Goal: Task Accomplishment & Management: Manage account settings

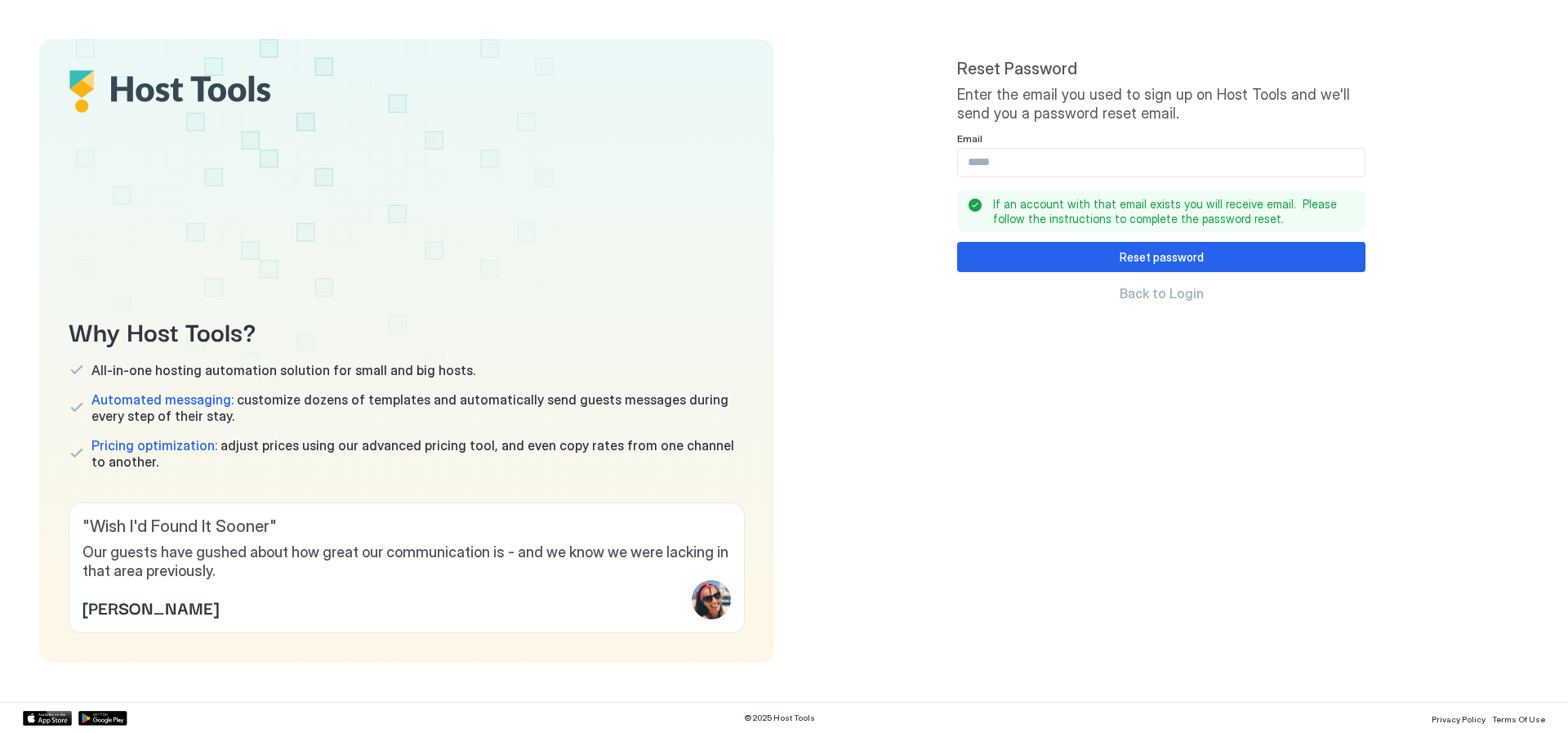
click at [1026, 153] on input "Input Field" at bounding box center [1162, 163] width 407 height 28
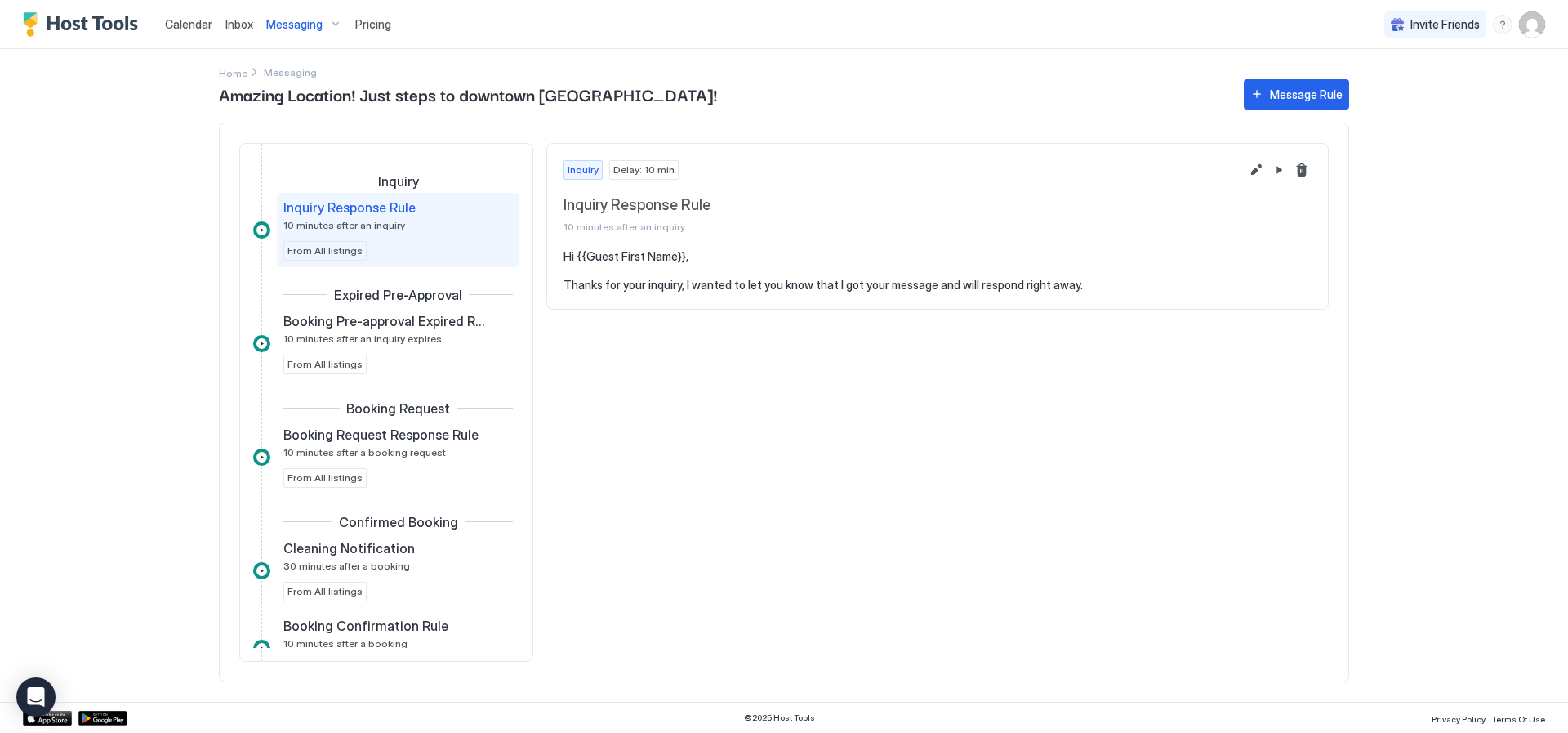
click at [229, 25] on span "Inbox" at bounding box center [239, 25] width 28 height 14
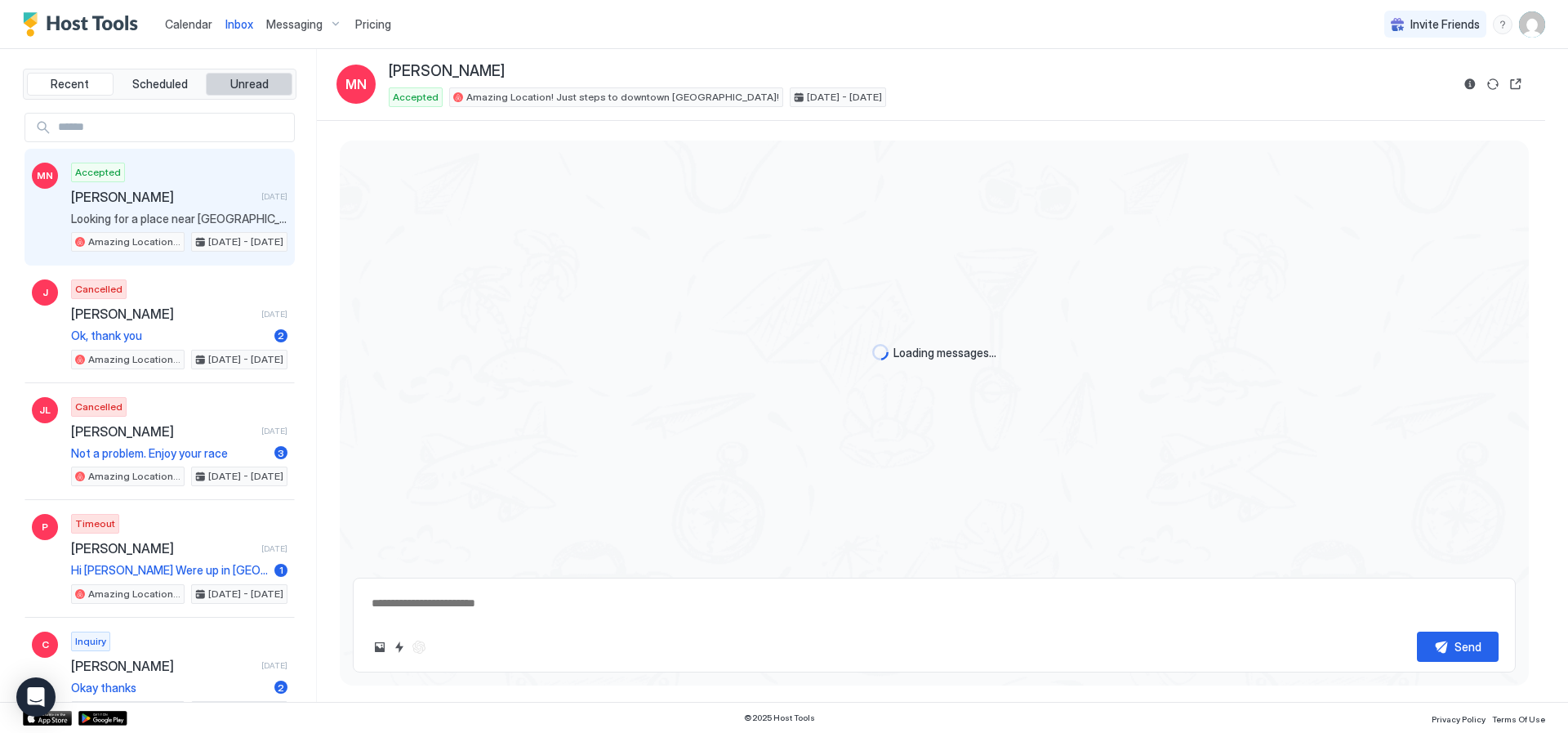
type textarea "*"
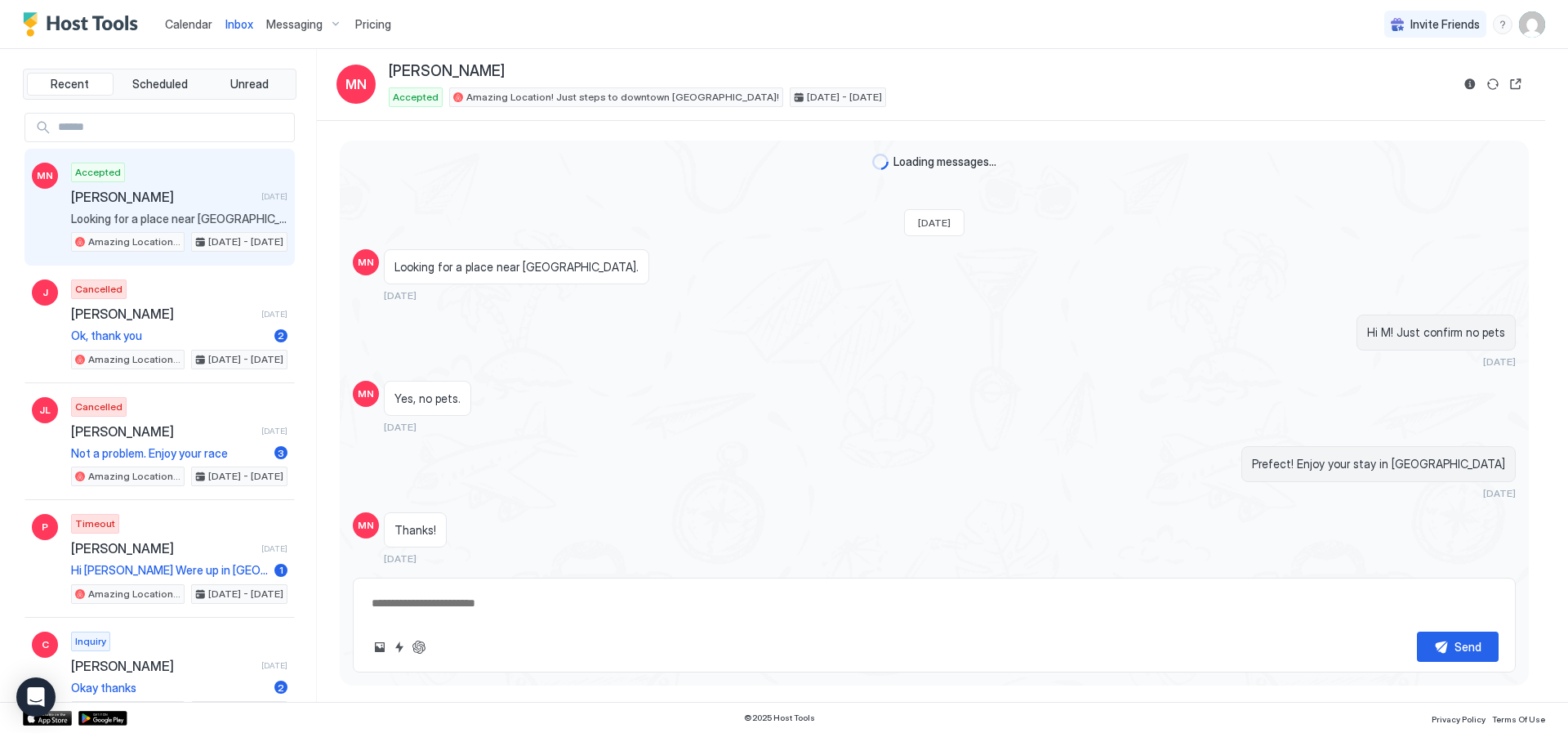
scroll to position [295, 0]
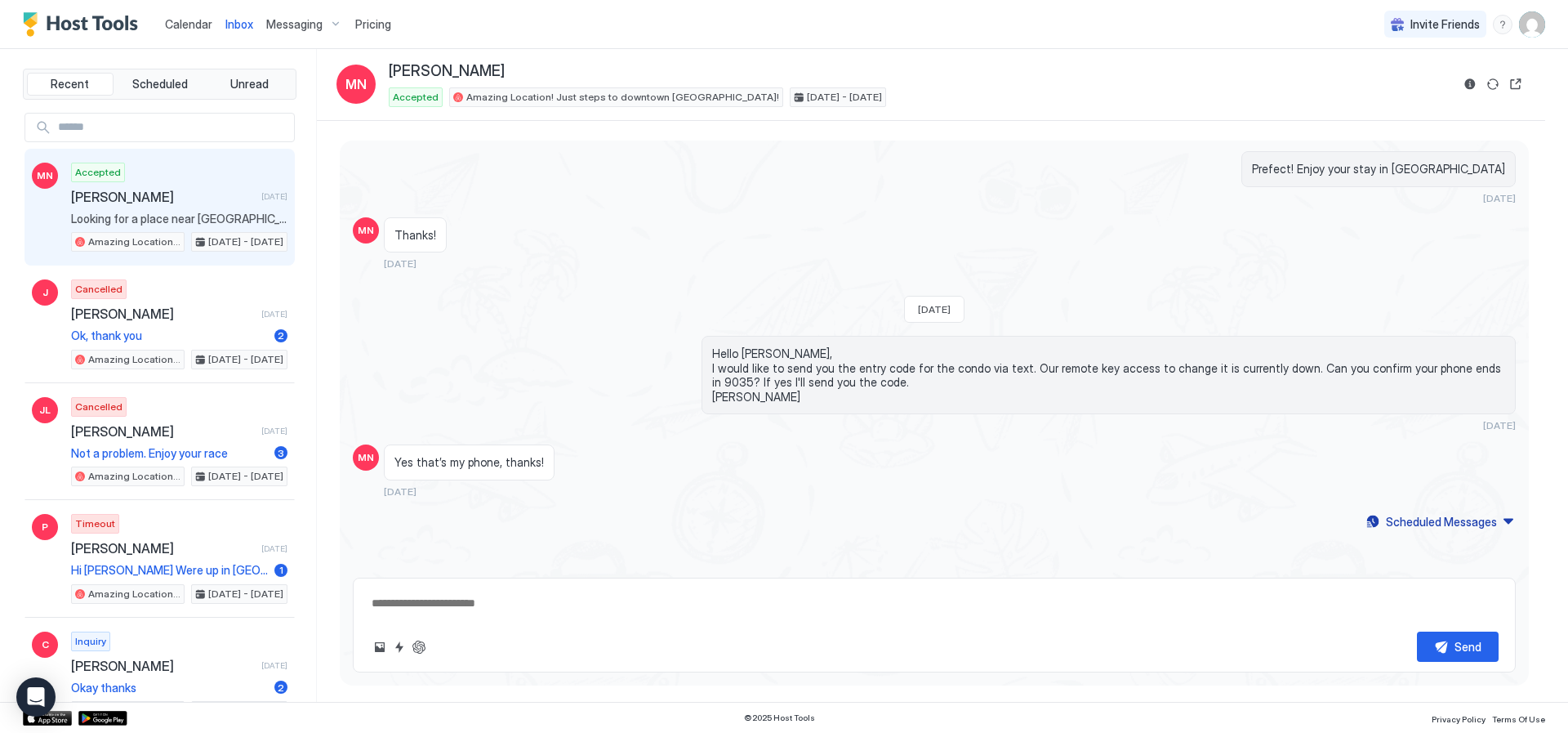
click at [193, 24] on span "Calendar" at bounding box center [189, 25] width 47 height 14
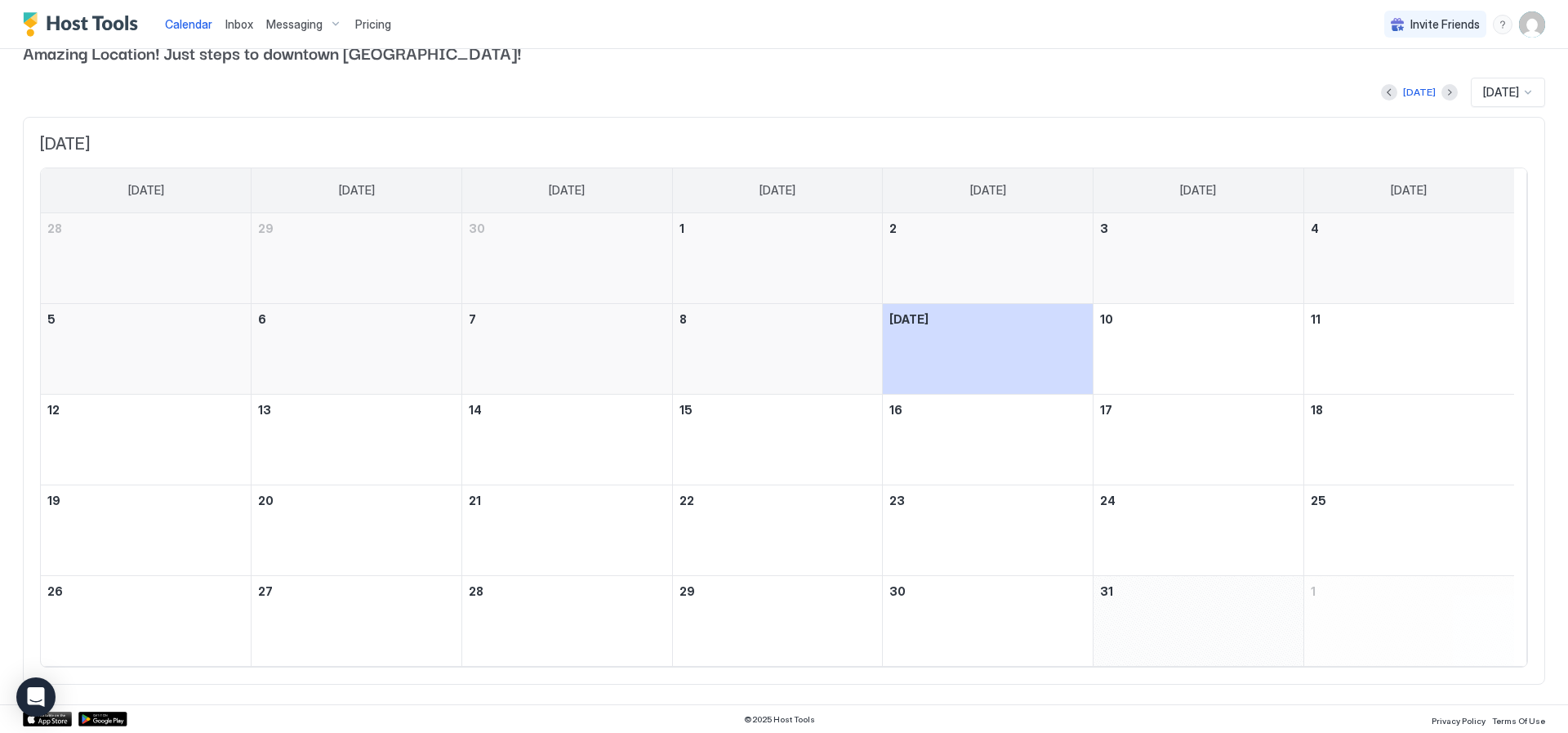
scroll to position [30, 0]
click at [1522, 91] on div at bounding box center [1528, 91] width 13 height 13
click at [1492, 129] on span "Nov 2025" at bounding box center [1499, 124] width 32 height 12
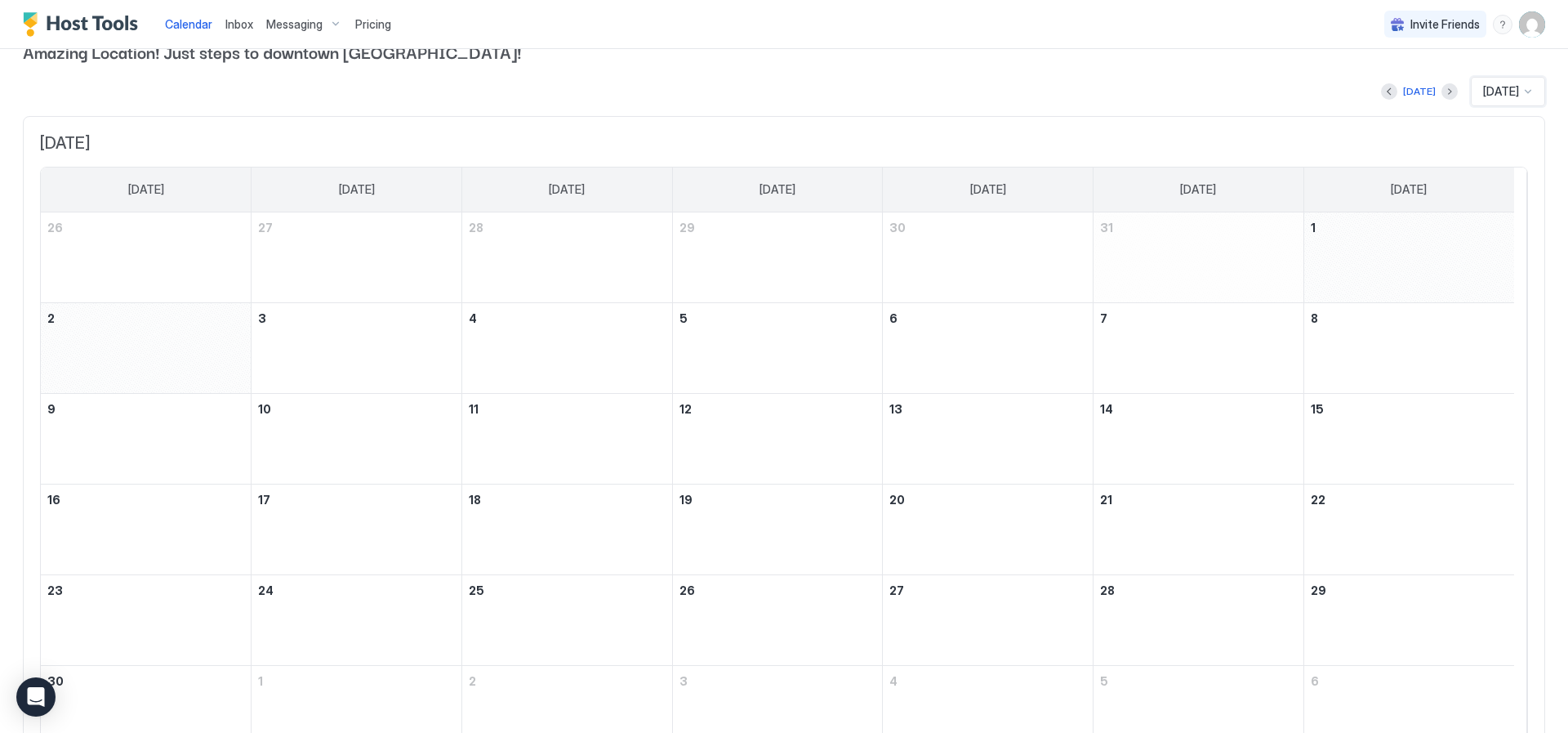
scroll to position [0, 0]
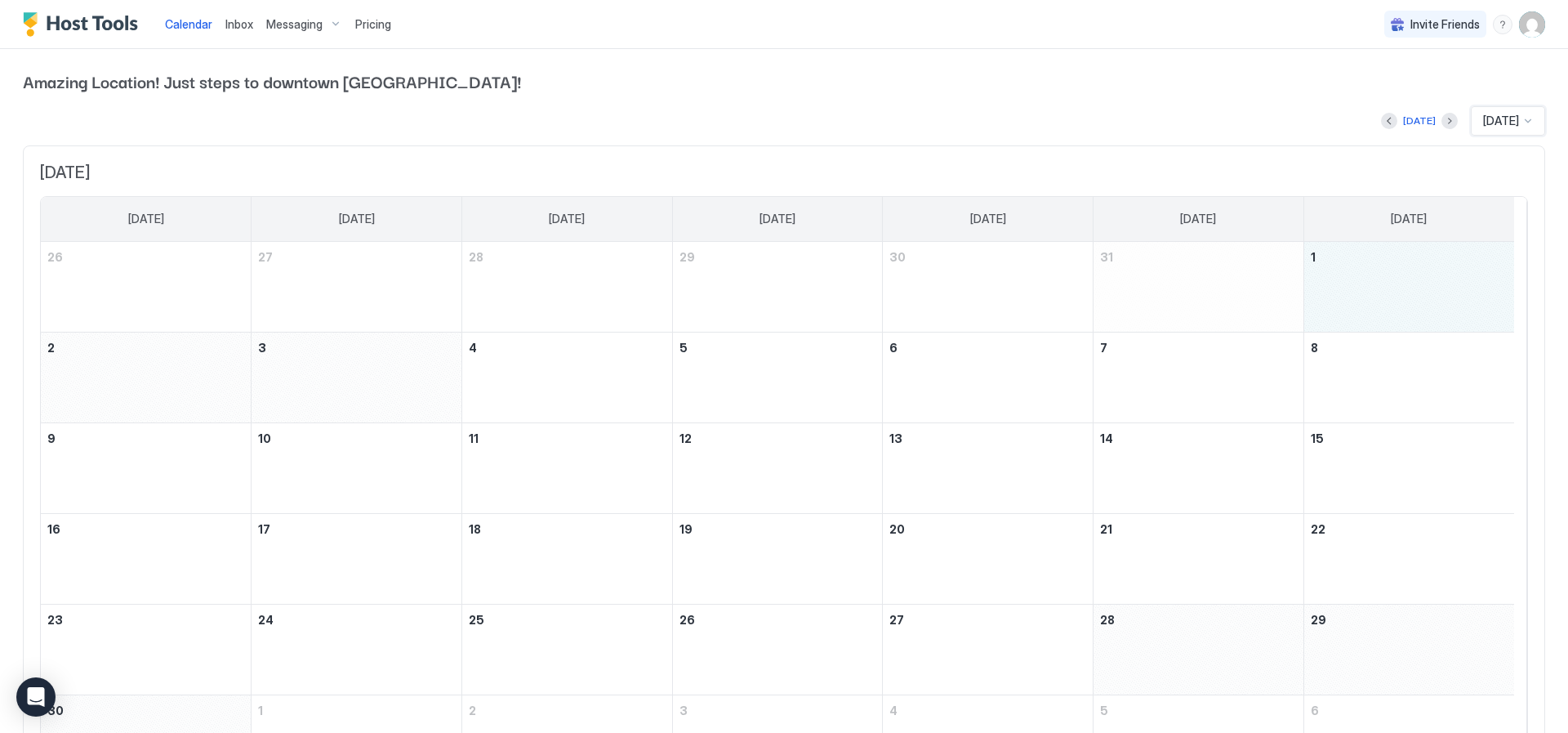
click at [1393, 273] on div "November 1, 2025" at bounding box center [1409, 287] width 210 height 89
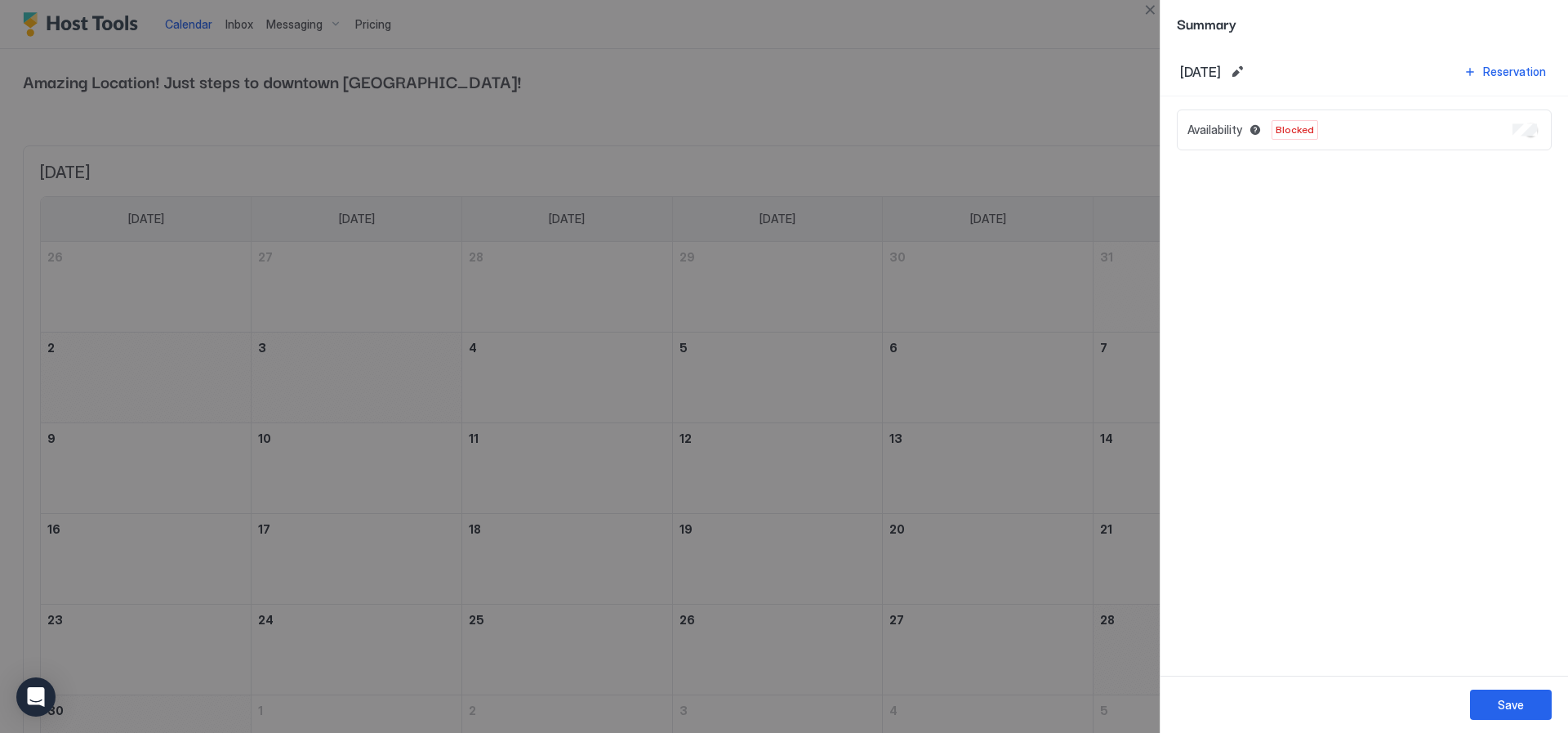
click at [532, 366] on div at bounding box center [784, 366] width 1568 height 733
click at [1281, 710] on div "Save" at bounding box center [1365, 703] width 408 height 57
click at [1081, 52] on div at bounding box center [784, 366] width 1568 height 733
click at [1189, 29] on span "Summary" at bounding box center [1365, 23] width 375 height 20
click at [1096, 80] on div at bounding box center [784, 366] width 1568 height 733
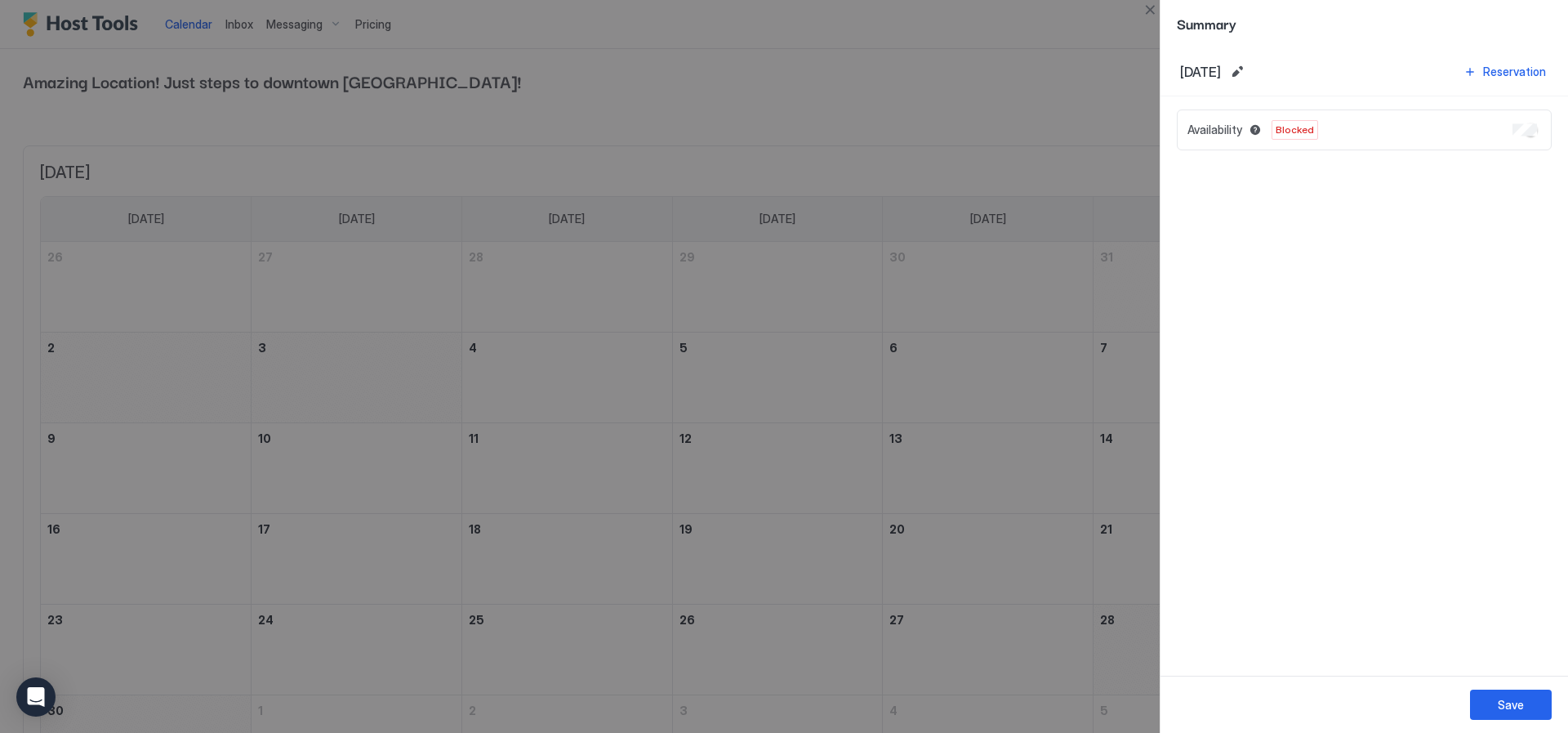
click at [1084, 56] on div at bounding box center [784, 366] width 1568 height 733
click at [1007, 271] on div at bounding box center [784, 366] width 1568 height 733
click at [1502, 700] on div "Save" at bounding box center [1511, 705] width 26 height 18
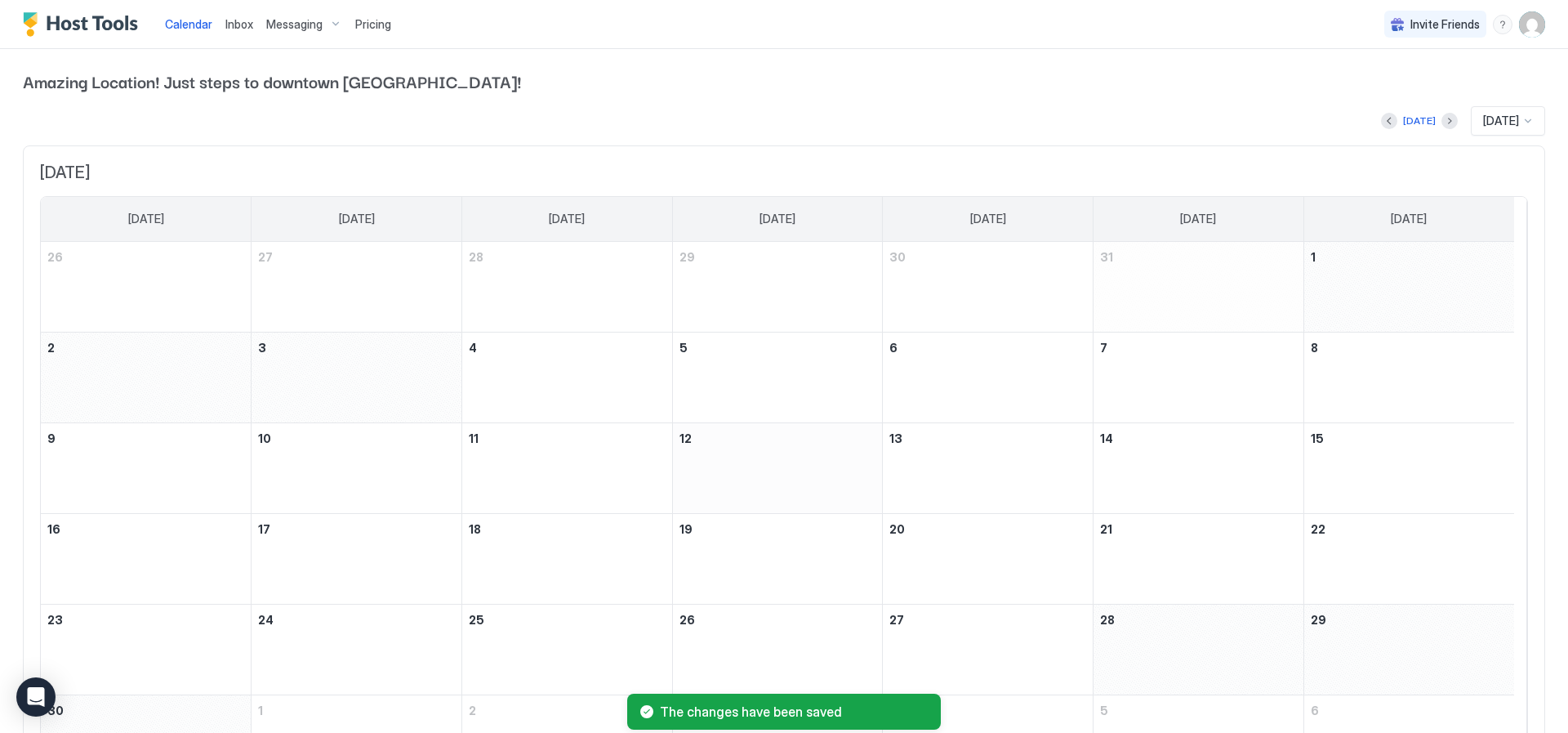
scroll to position [120, 0]
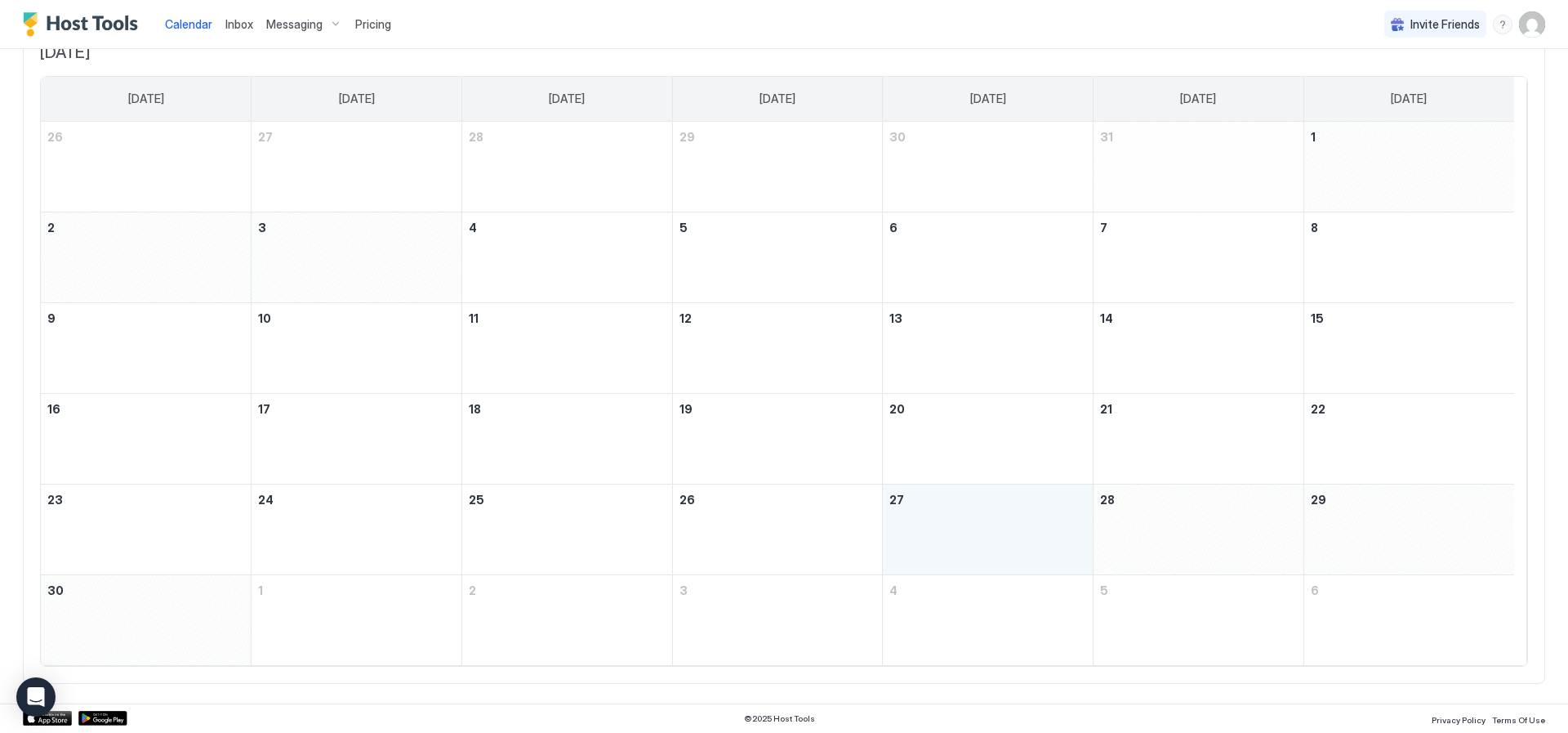
click at [1058, 551] on div "November 27, 2025" at bounding box center [987, 530] width 196 height 77
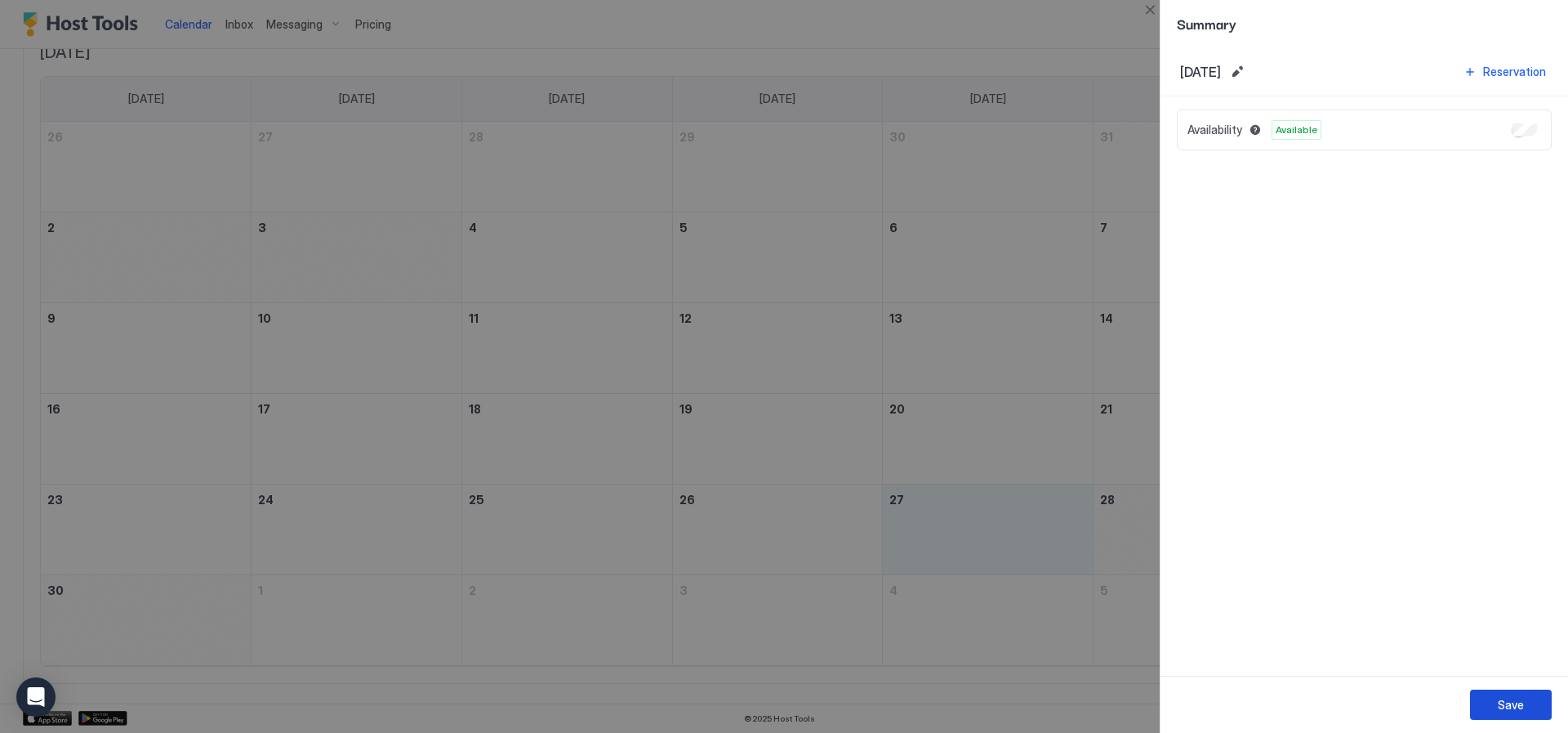
click at [1531, 700] on button "Save" at bounding box center [1511, 704] width 82 height 30
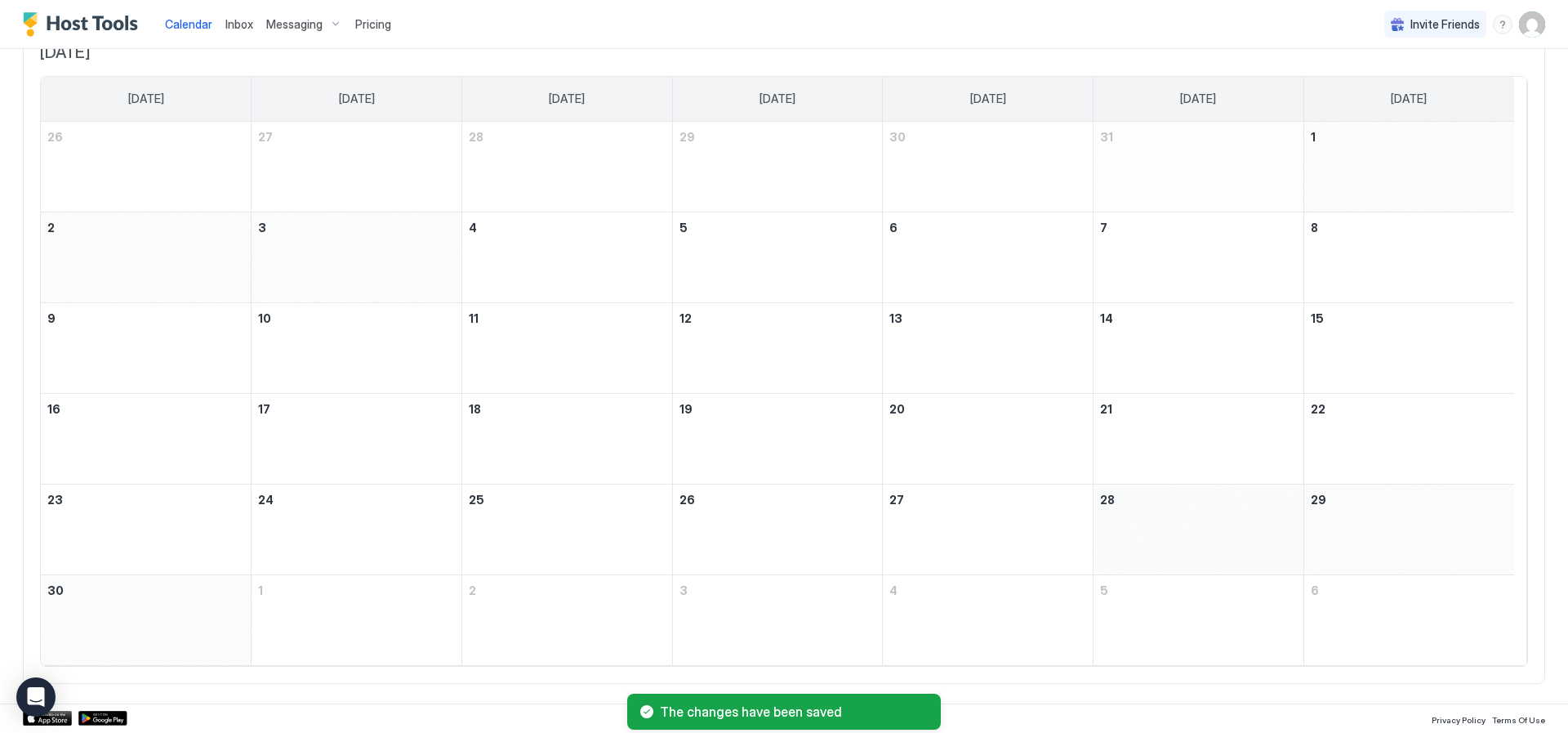
click at [1210, 503] on div "November 28, 2025" at bounding box center [1198, 529] width 210 height 89
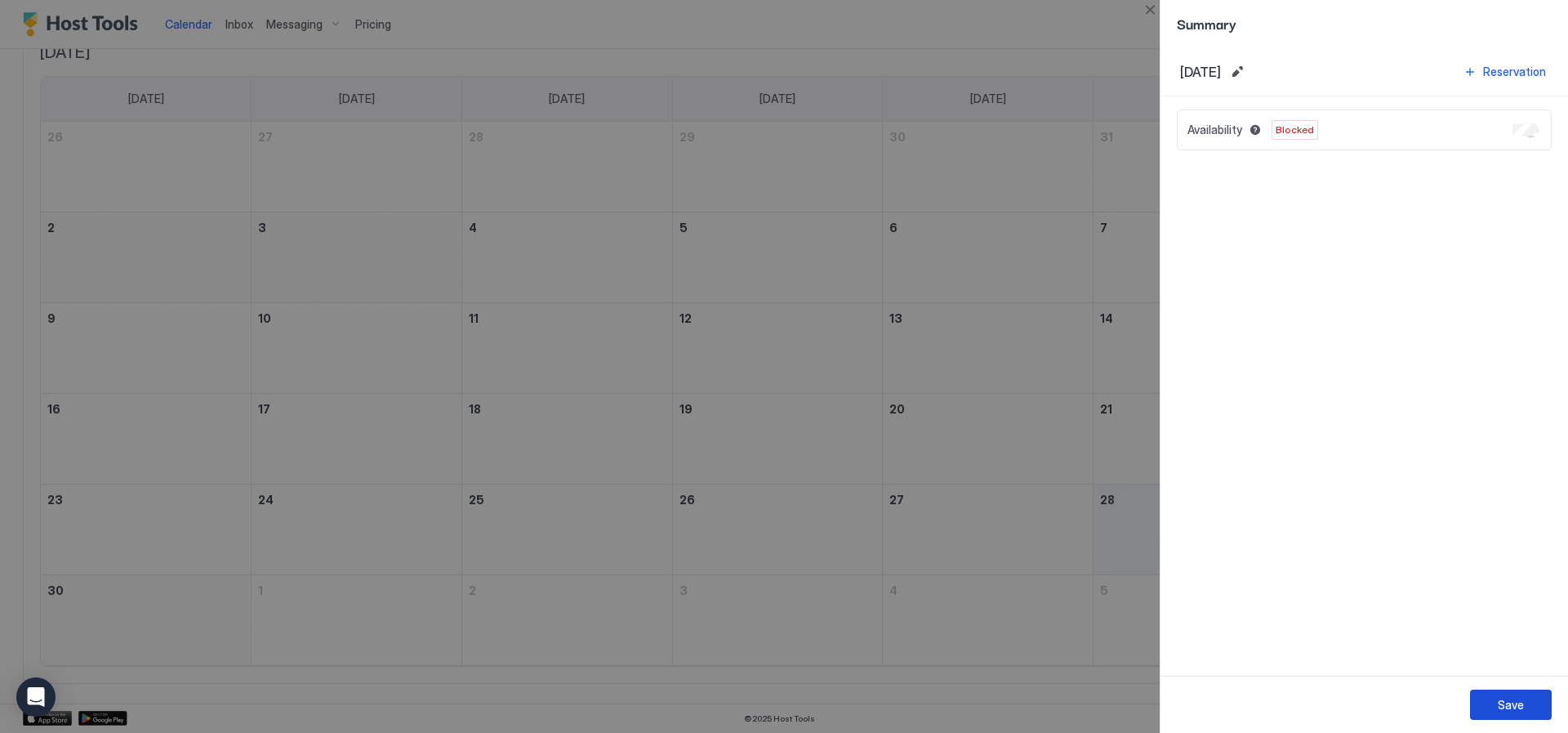
click at [1491, 697] on button "Save" at bounding box center [1511, 704] width 82 height 30
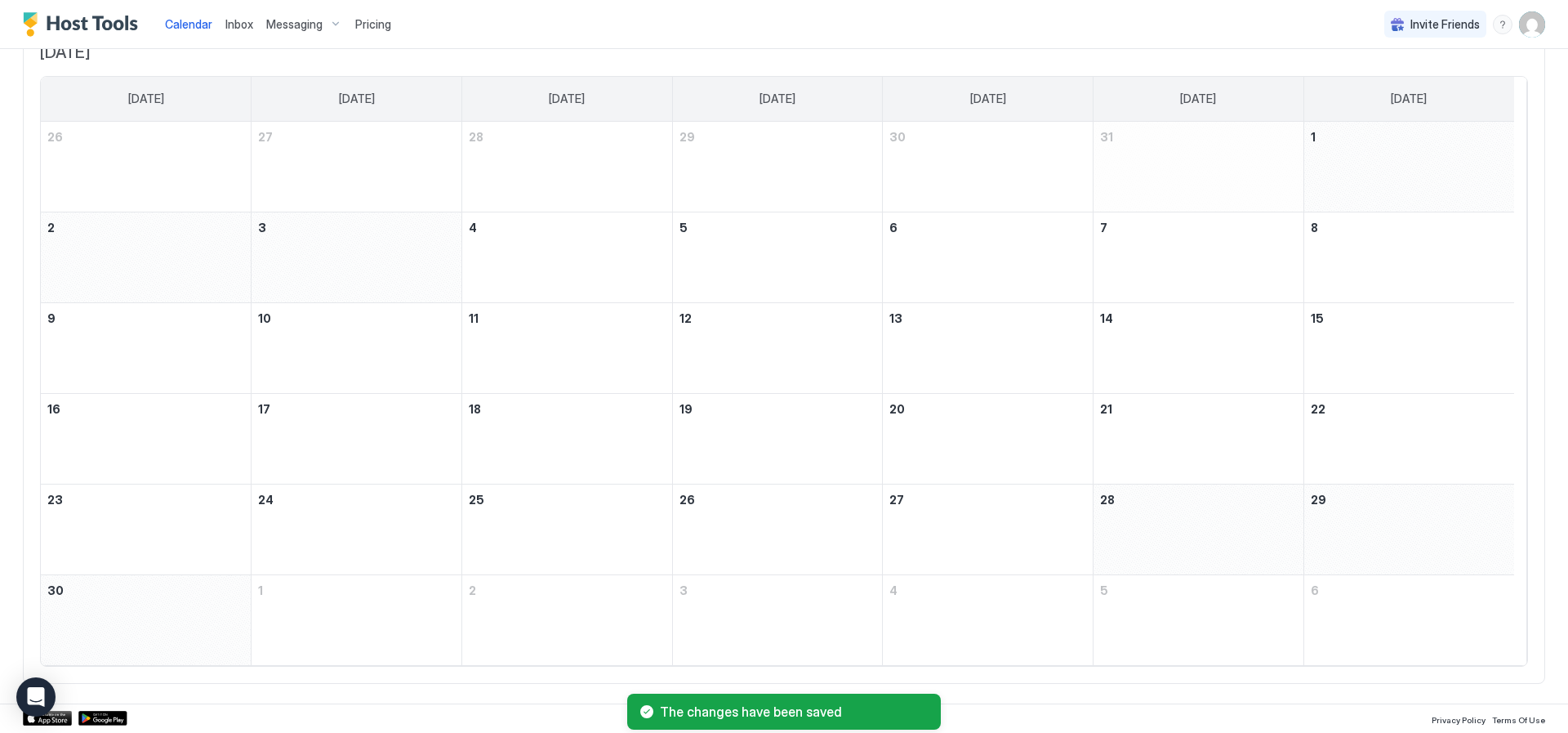
click at [363, 20] on span "Pricing" at bounding box center [373, 25] width 36 height 15
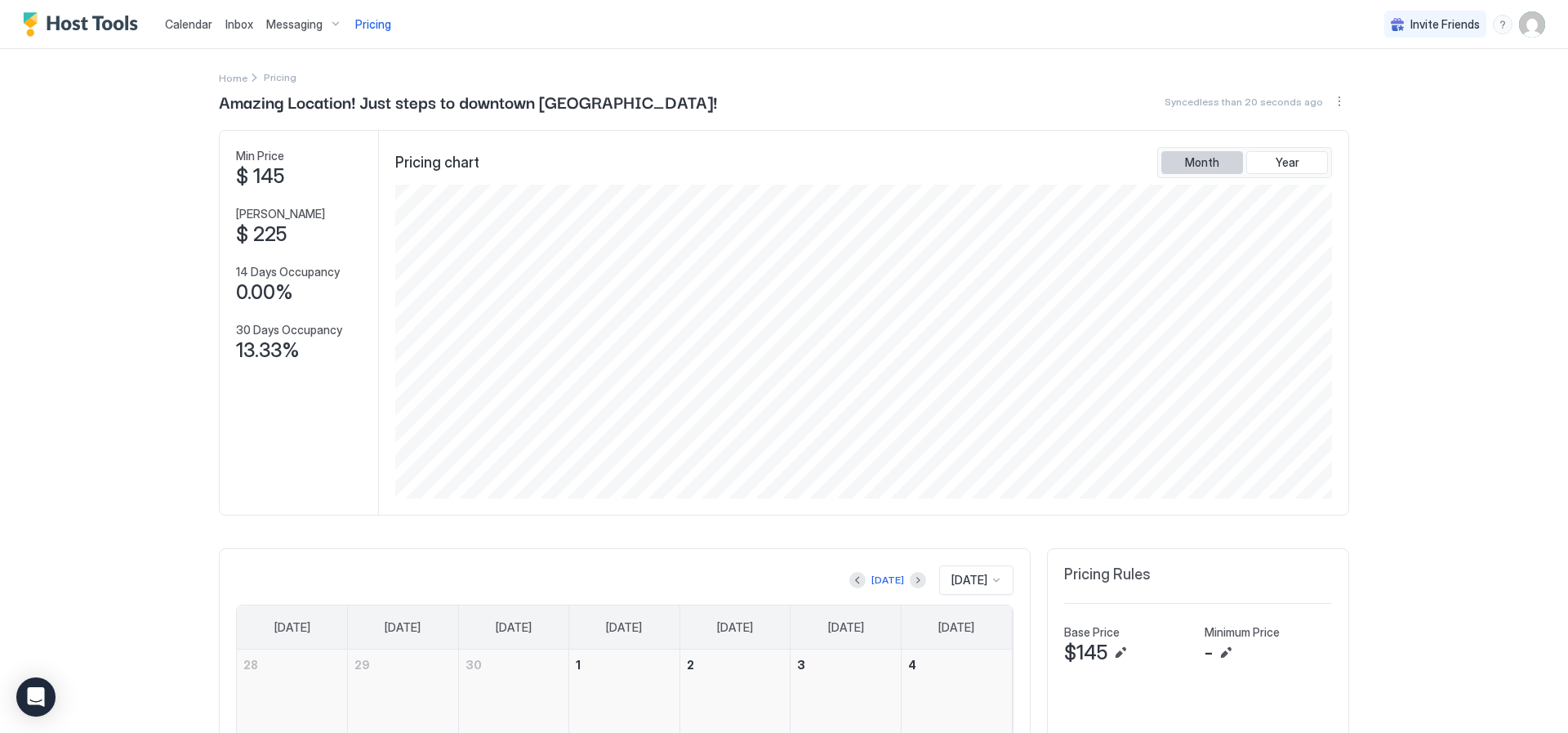
click at [1186, 160] on span "Month" at bounding box center [1202, 162] width 34 height 15
click at [1252, 102] on span "Synced half a minute ago" at bounding box center [1265, 102] width 116 height 12
click at [1334, 106] on button "More options" at bounding box center [1339, 101] width 19 height 19
click at [1305, 174] on span "Airbnb Settings" at bounding box center [1304, 177] width 73 height 12
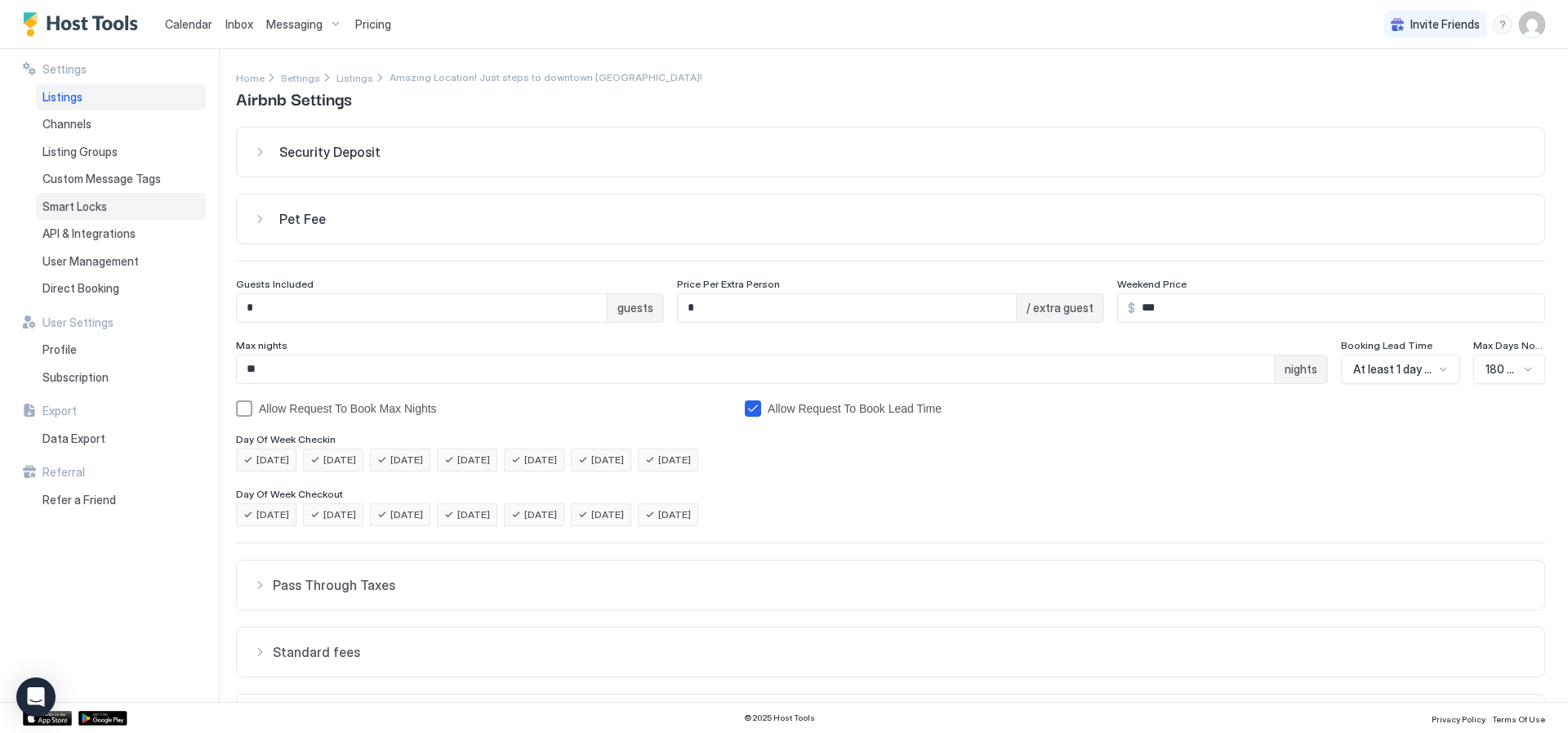
click at [81, 209] on span "Smart Locks" at bounding box center [75, 206] width 65 height 15
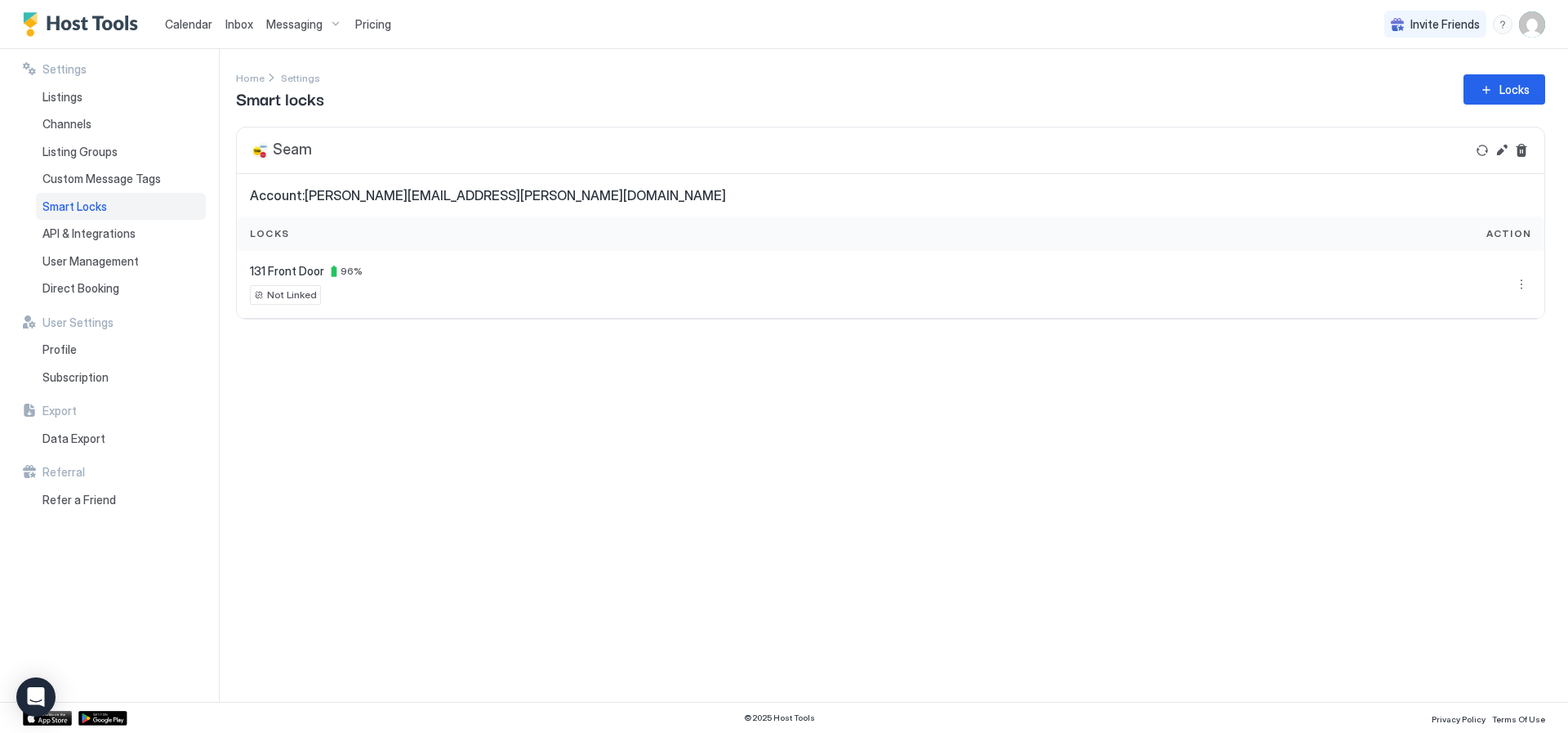
click at [1498, 238] on span "Action" at bounding box center [1508, 233] width 45 height 15
click at [1524, 289] on button "More options" at bounding box center [1522, 284] width 19 height 19
click at [1520, 334] on span "Settings" at bounding box center [1507, 333] width 39 height 12
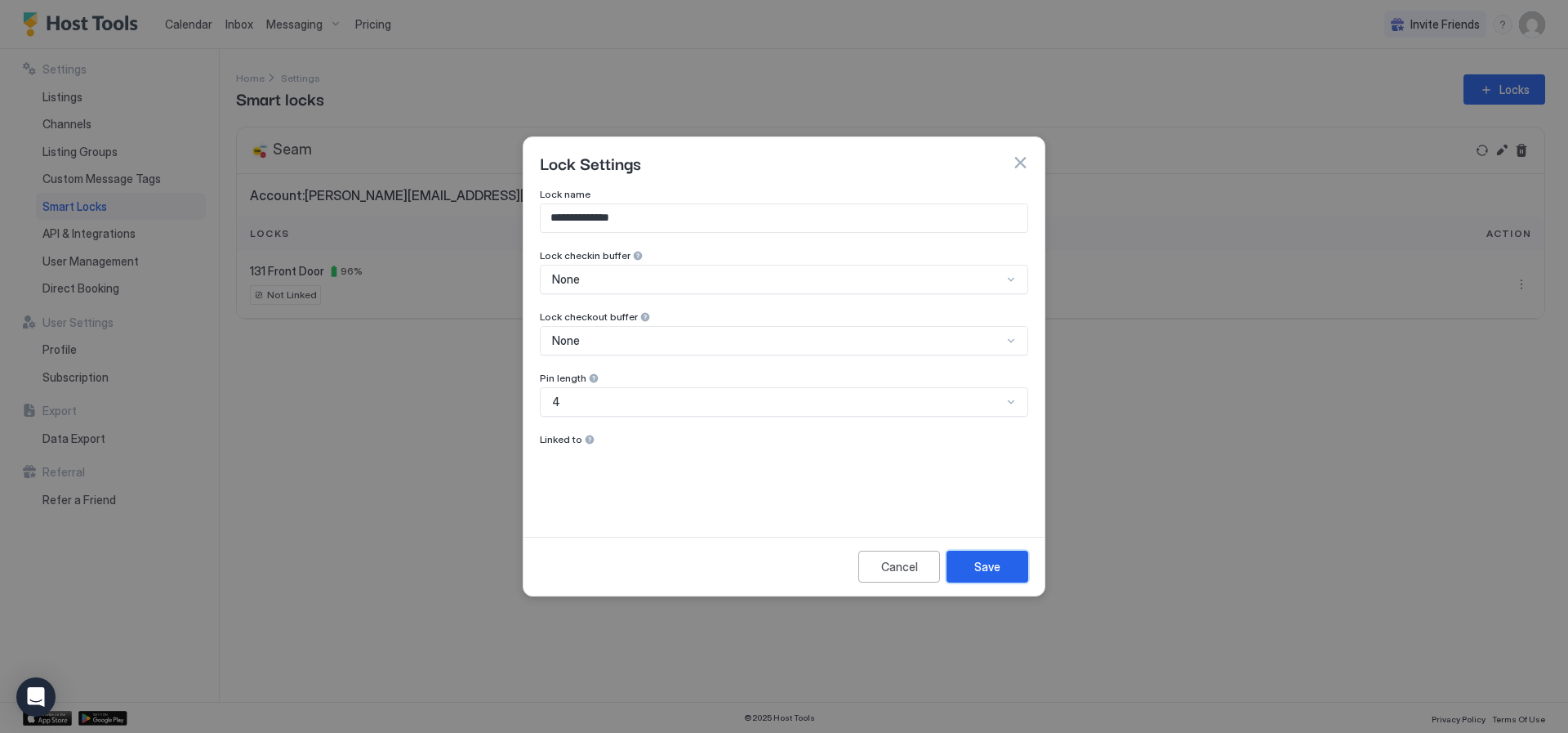
drag, startPoint x: 994, startPoint y: 566, endPoint x: 999, endPoint y: 502, distance: 64.2
click at [999, 502] on div "**********" at bounding box center [784, 366] width 523 height 459
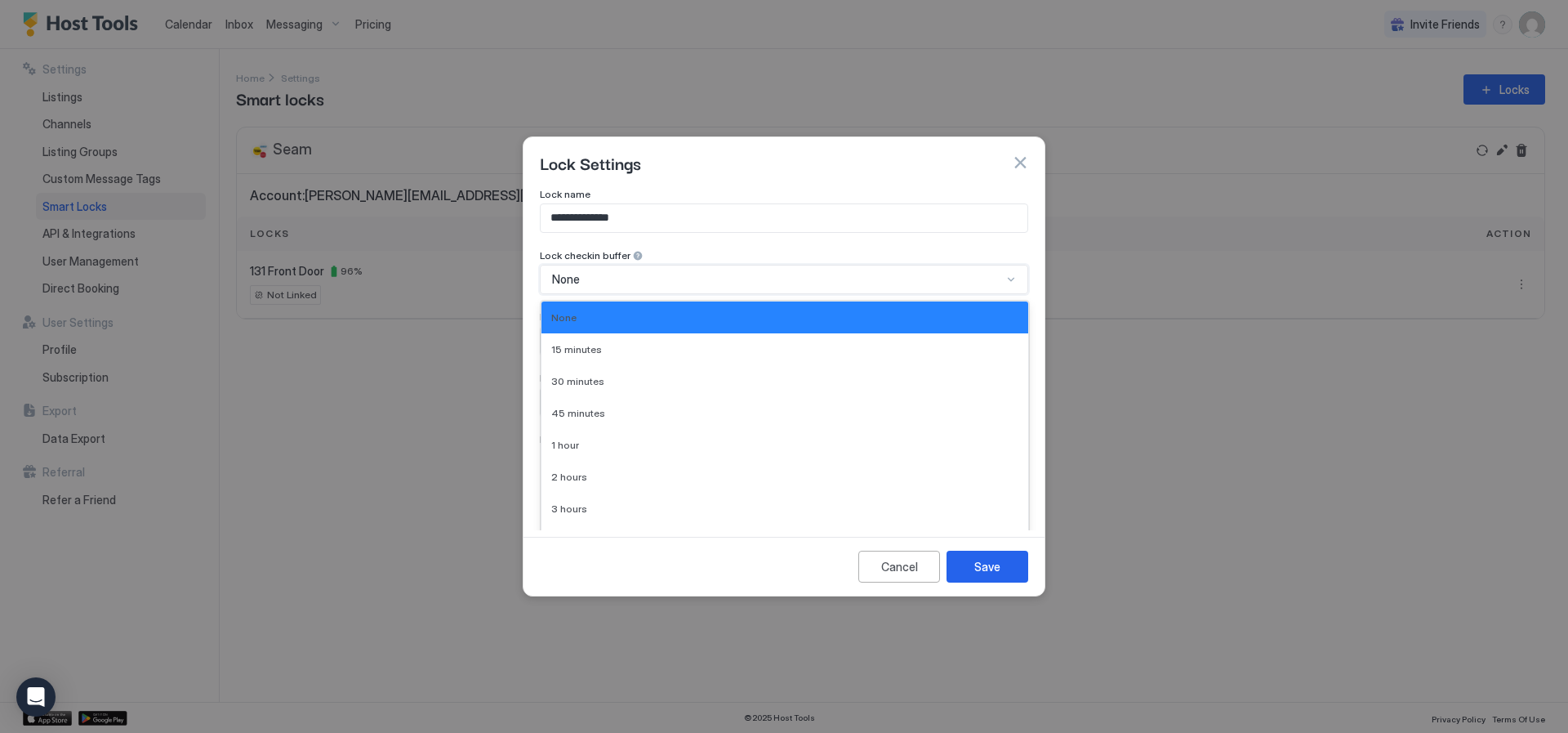
click at [1016, 265] on div "None" at bounding box center [784, 280] width 488 height 30
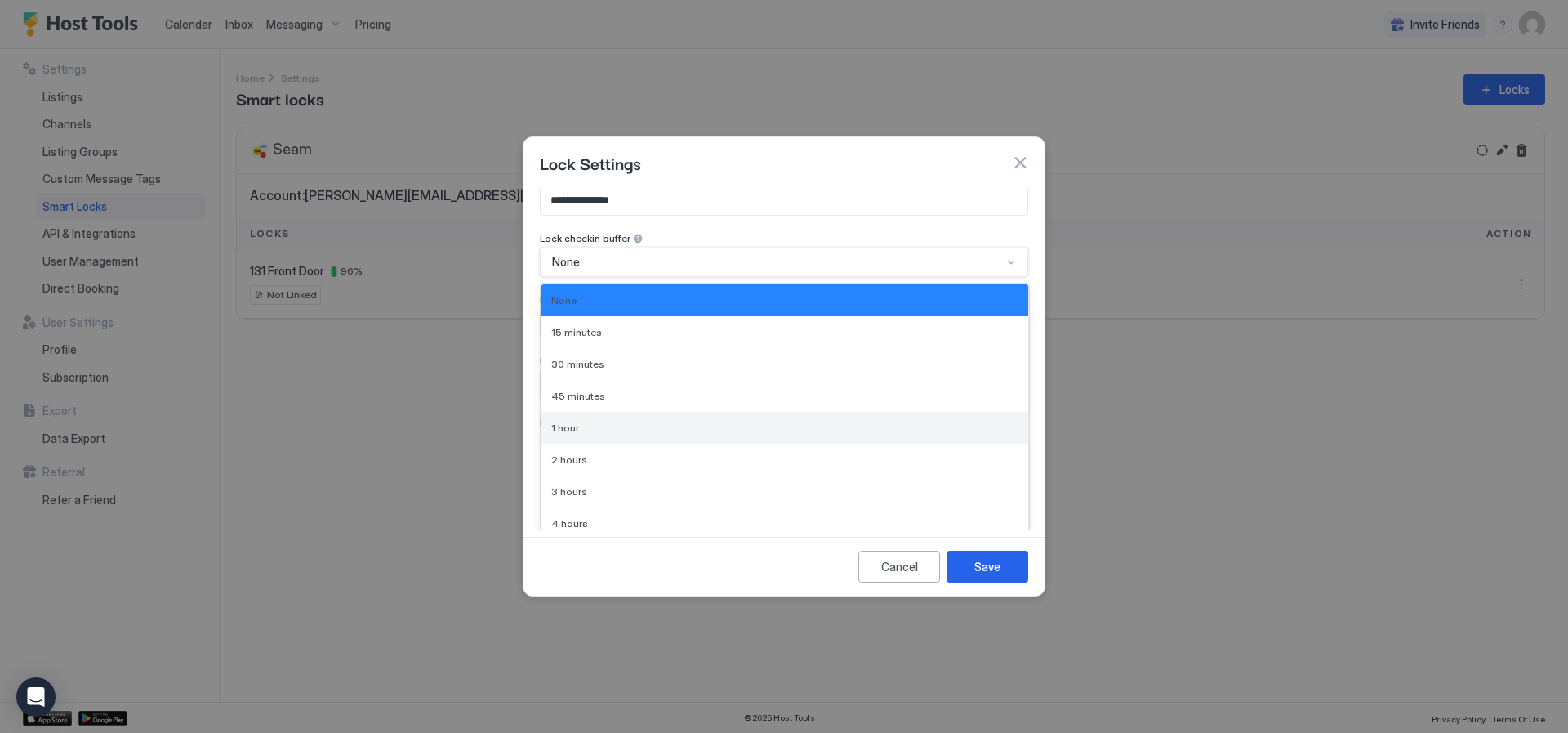
click at [863, 423] on div "1 hour" at bounding box center [785, 428] width 467 height 12
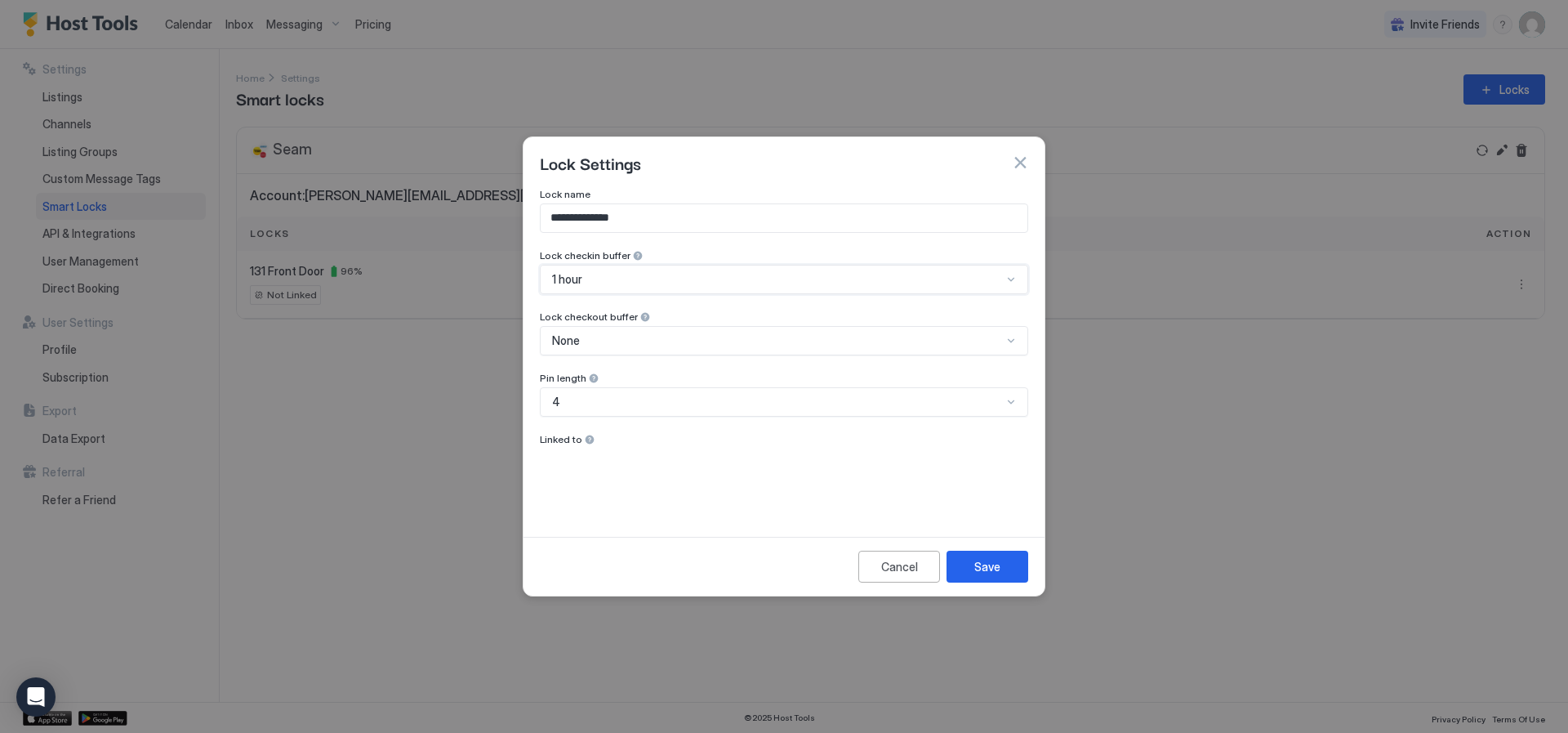
scroll to position [0, 0]
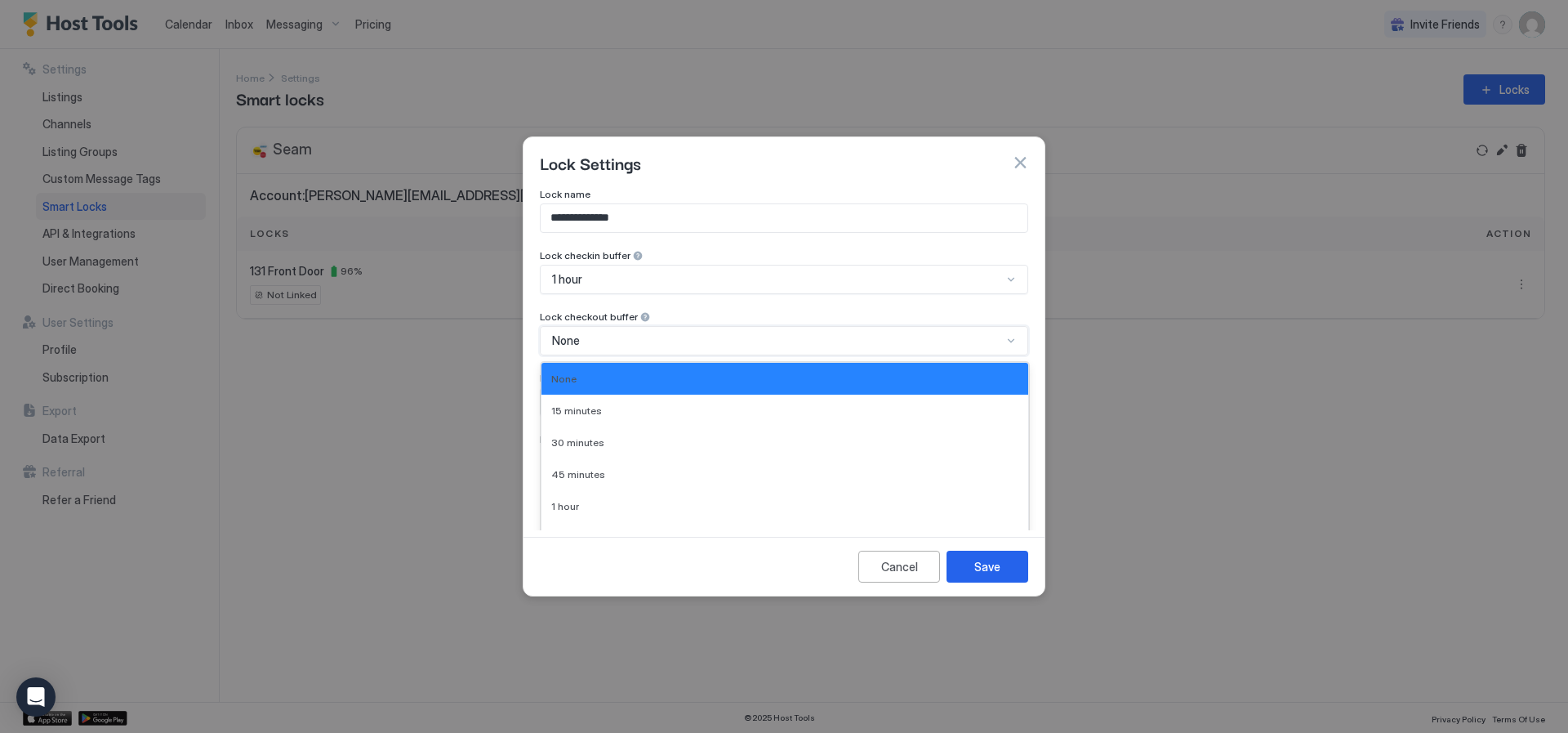
click at [896, 326] on div "10 results available. Use Up and Down to choose options, press Enter to select …" at bounding box center [784, 341] width 488 height 30
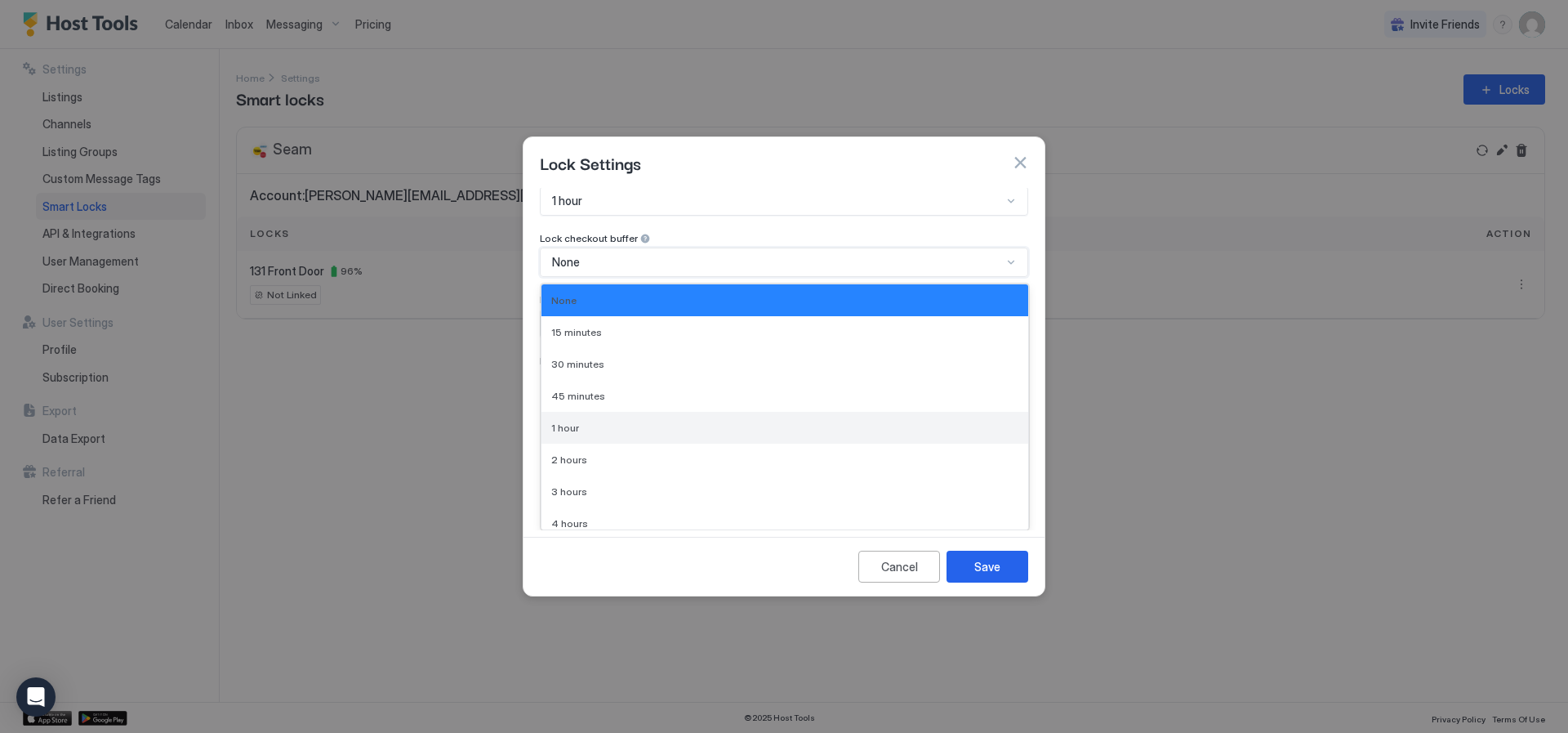
click at [824, 433] on div "1 hour" at bounding box center [785, 428] width 467 height 12
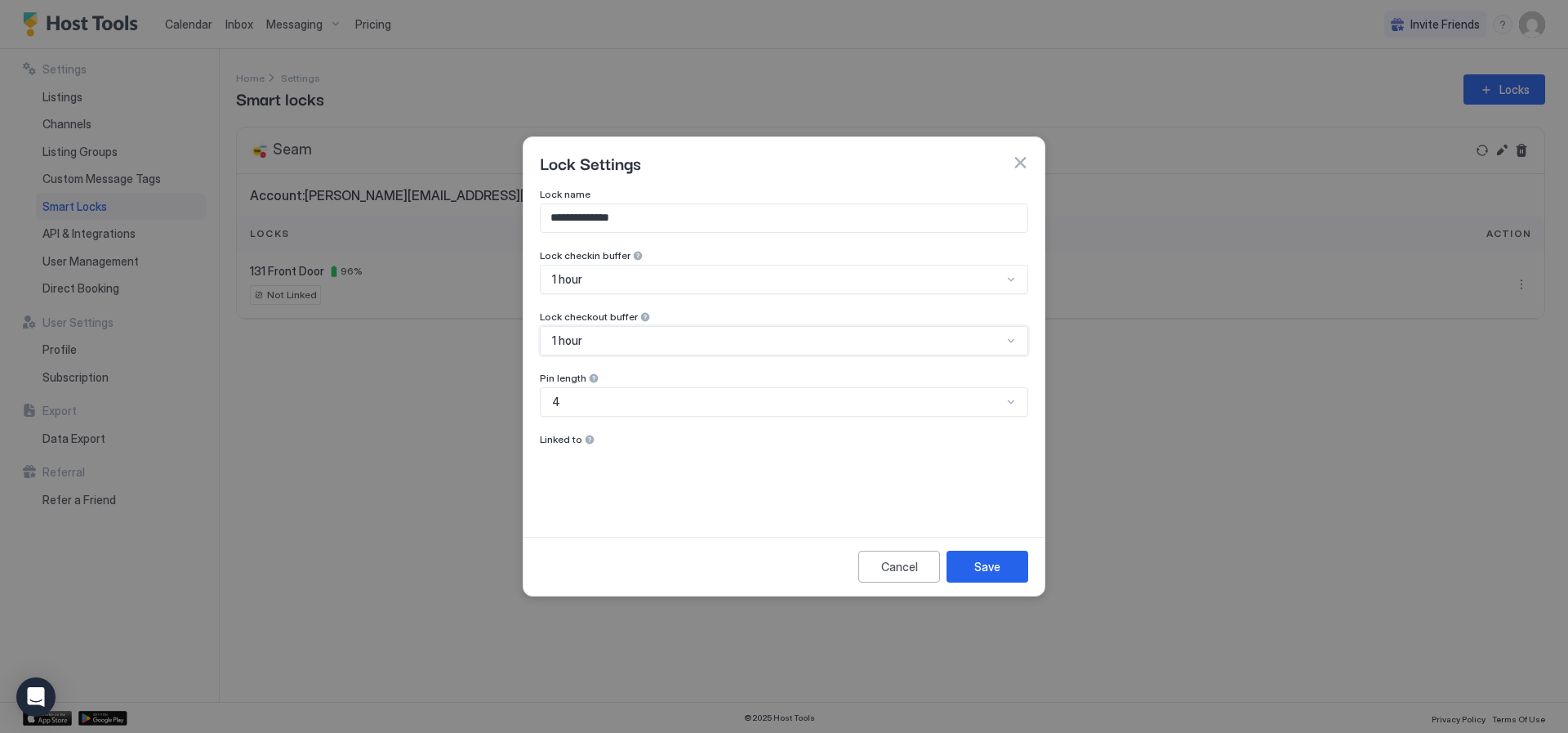
scroll to position [0, 0]
click at [993, 566] on div "Save" at bounding box center [987, 566] width 26 height 18
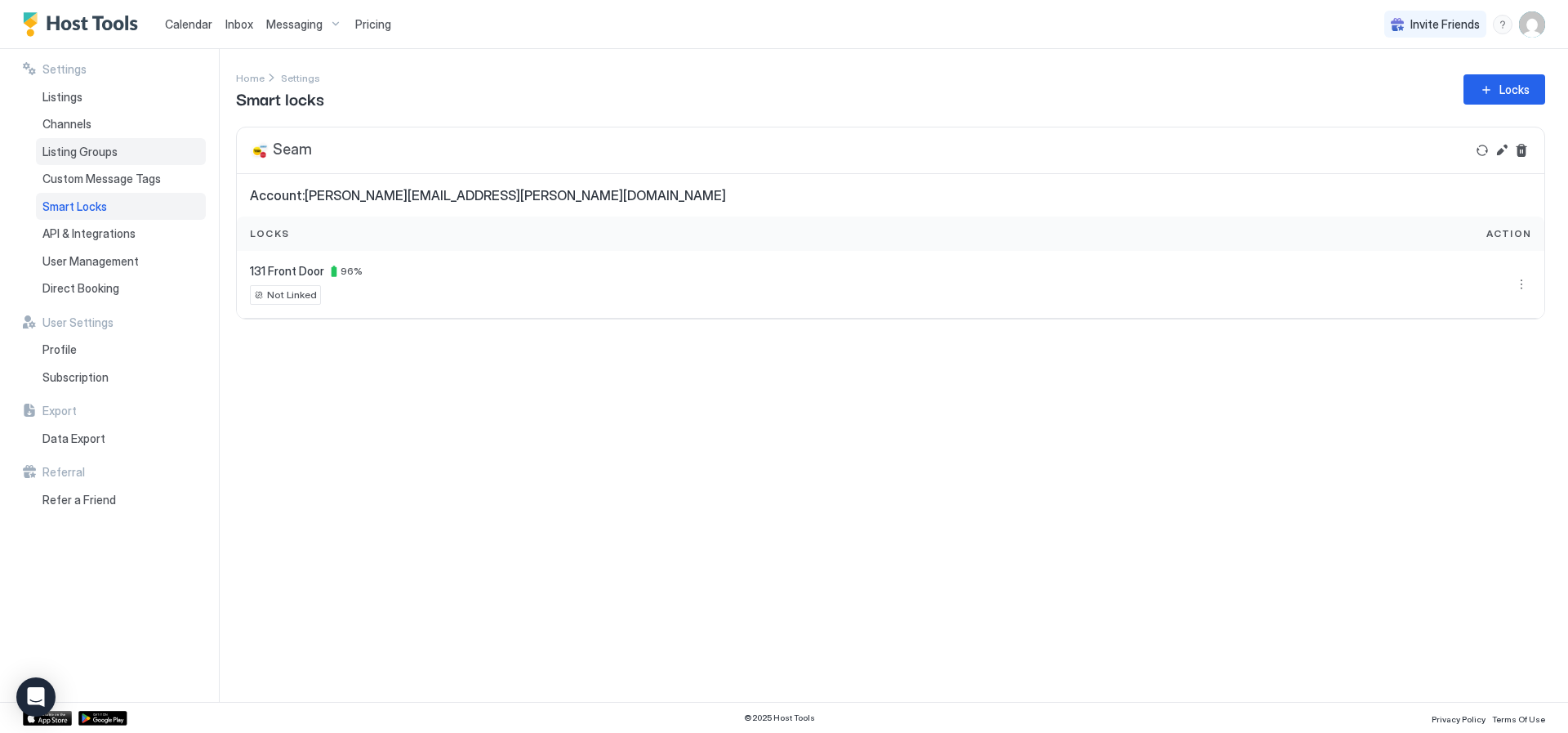
click at [87, 160] on div "Listing Groups" at bounding box center [121, 152] width 170 height 28
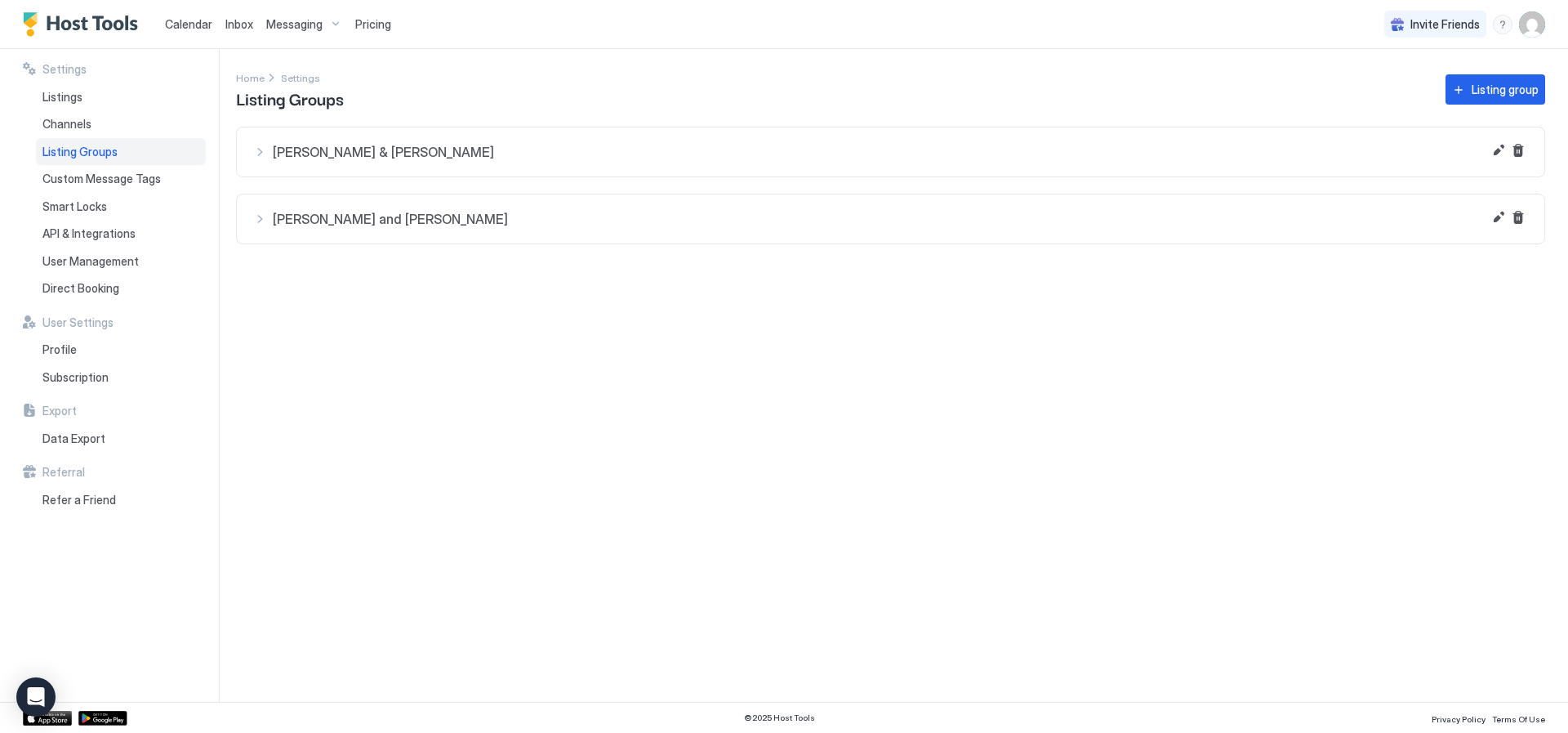
click at [334, 223] on span "Teresa, Joe and Tina" at bounding box center [901, 218] width 1256 height 17
click at [537, 260] on span "Amazing Location! Just steps to downtown McCall!" at bounding box center [915, 264] width 1198 height 15
click at [1495, 215] on button "Edit" at bounding box center [1499, 217] width 19 height 19
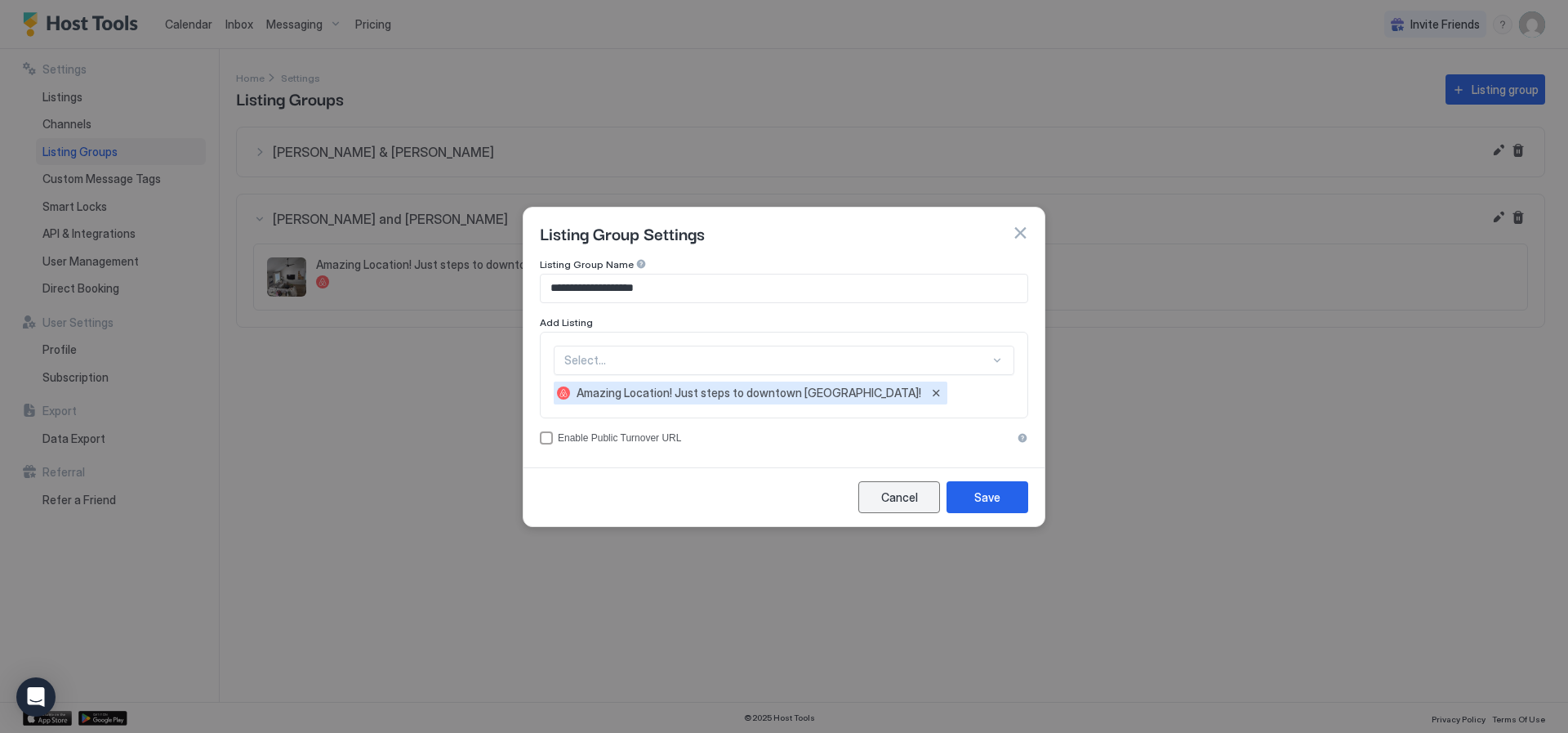
click at [923, 496] on button "Cancel" at bounding box center [899, 497] width 82 height 32
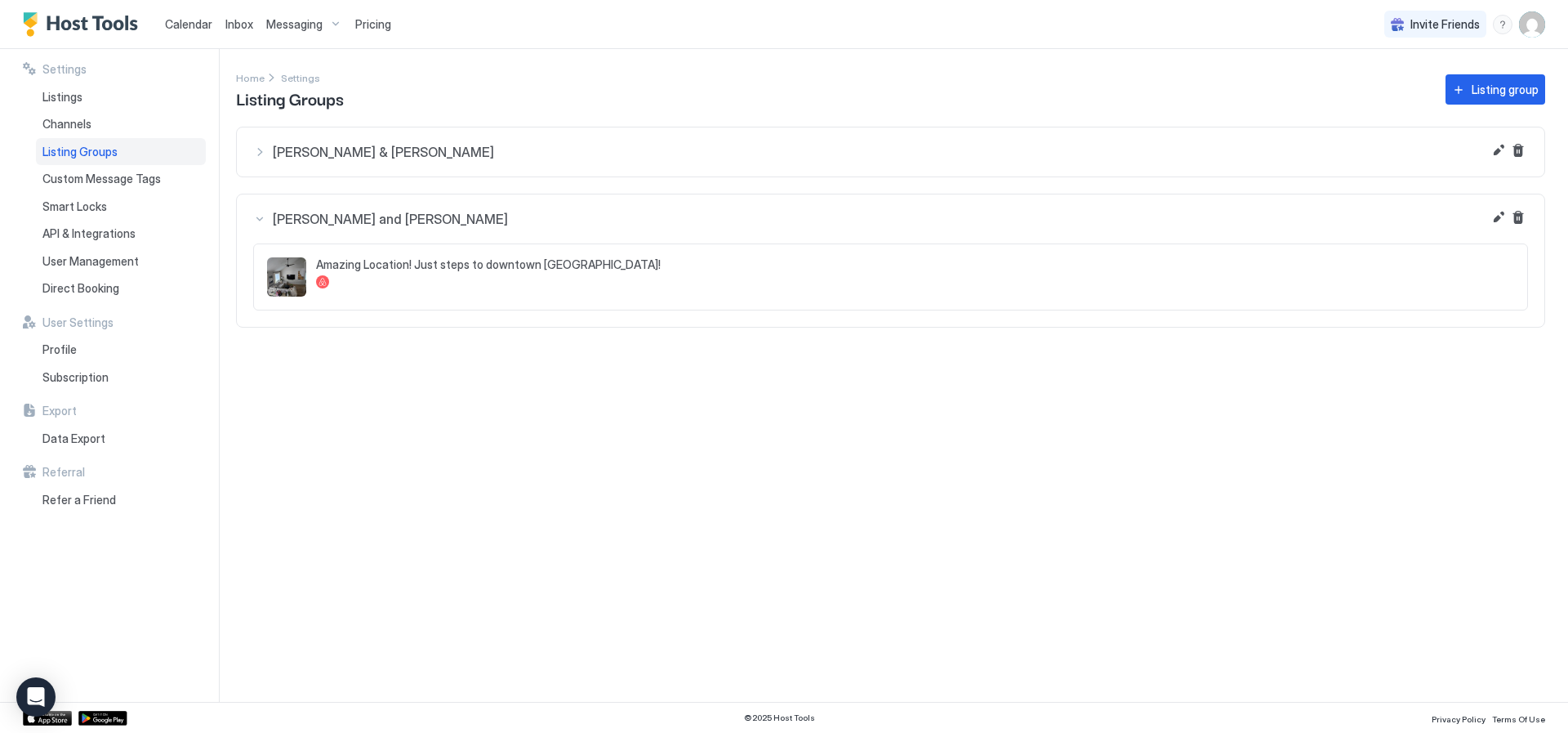
click at [815, 469] on div "Settings Home Settings Listing Groups Listing group Teresa & Joe Amazing Locati…" at bounding box center [902, 375] width 1332 height 652
click at [72, 352] on span "Profile" at bounding box center [59, 349] width 34 height 15
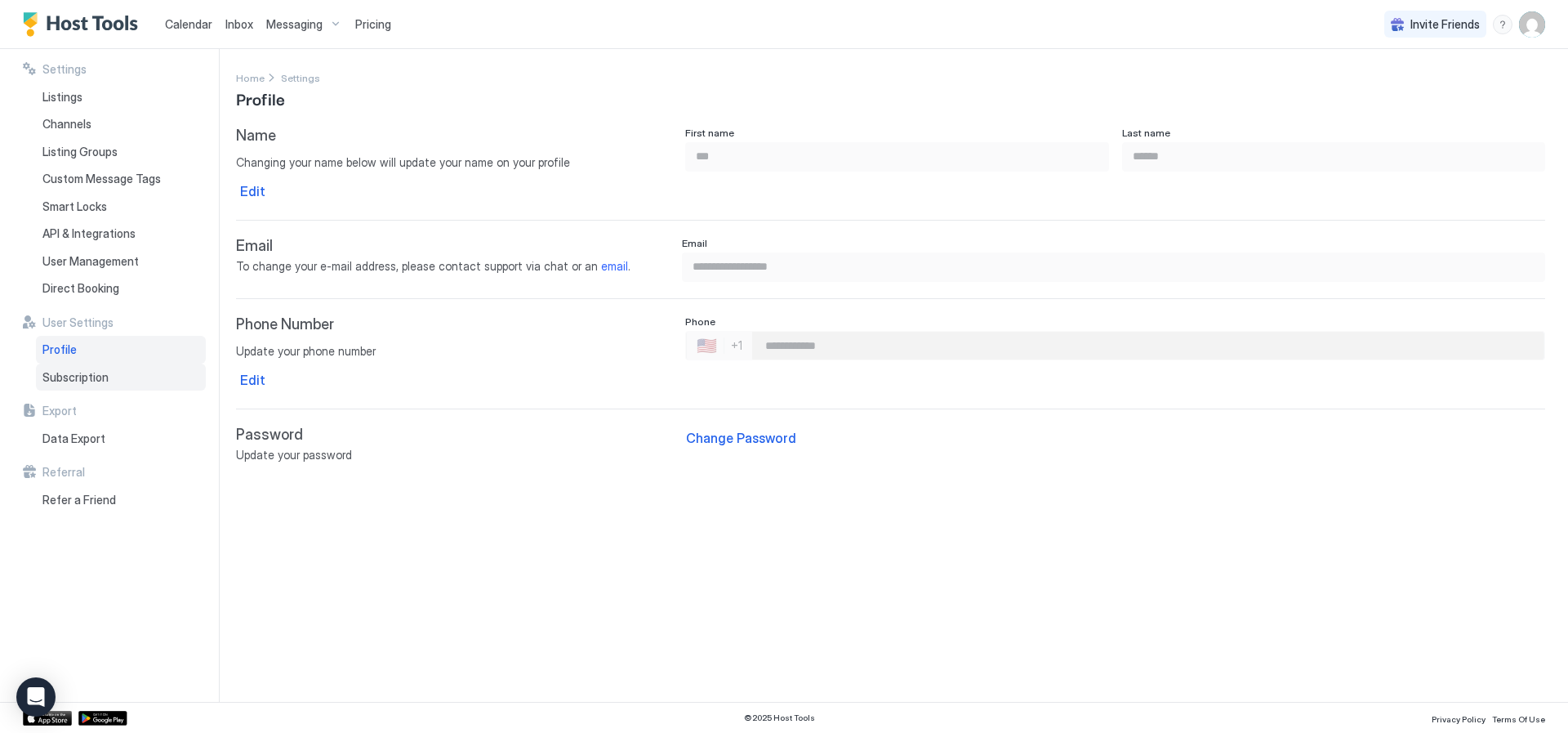
click at [48, 387] on div "Subscription" at bounding box center [121, 377] width 170 height 28
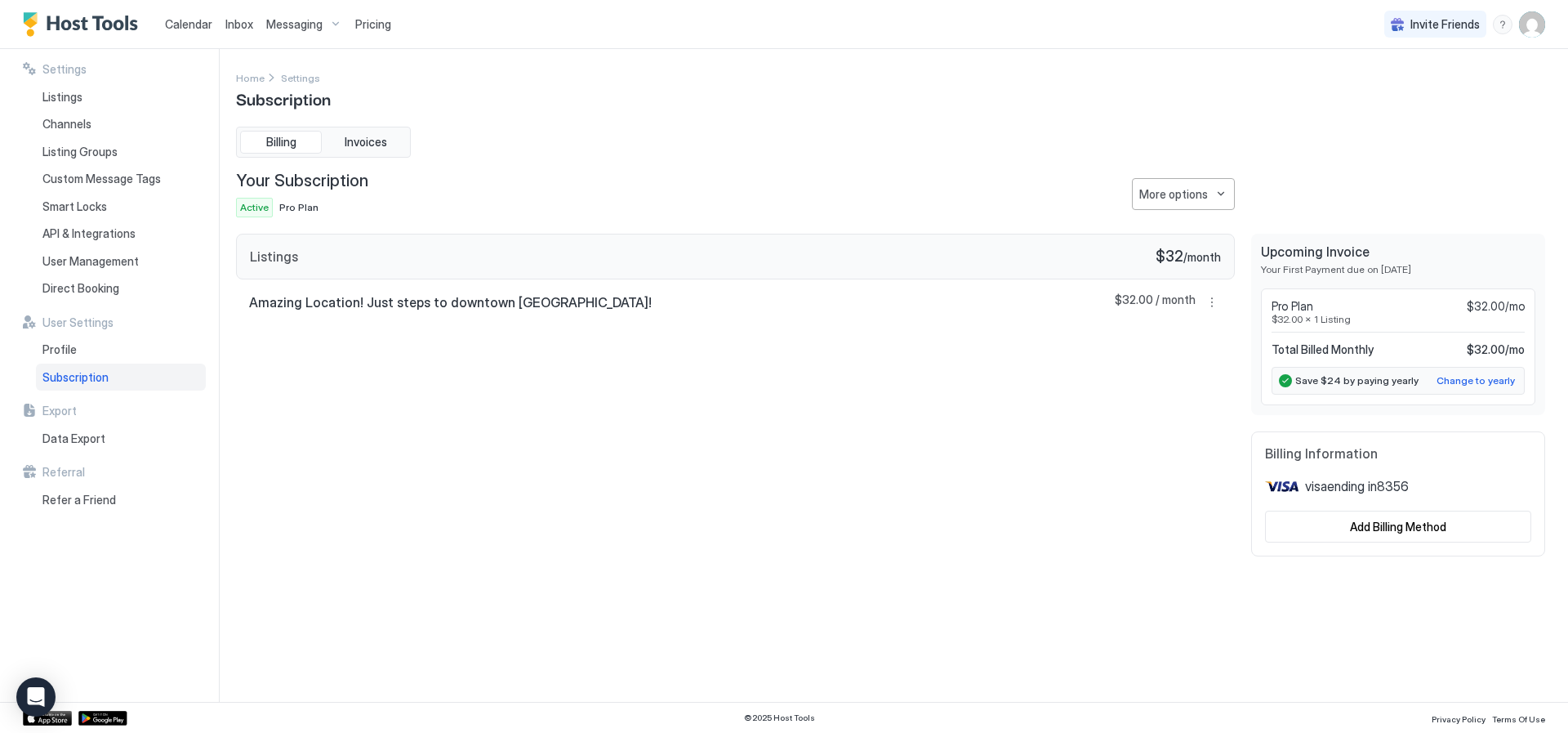
click at [495, 171] on div "Your Subscription Active Pro Plan More options" at bounding box center [735, 194] width 999 height 46
click at [1522, 24] on img "User profile" at bounding box center [1533, 25] width 26 height 26
click at [1455, 113] on div "Logout" at bounding box center [1441, 119] width 195 height 15
